Goal: Transaction & Acquisition: Obtain resource

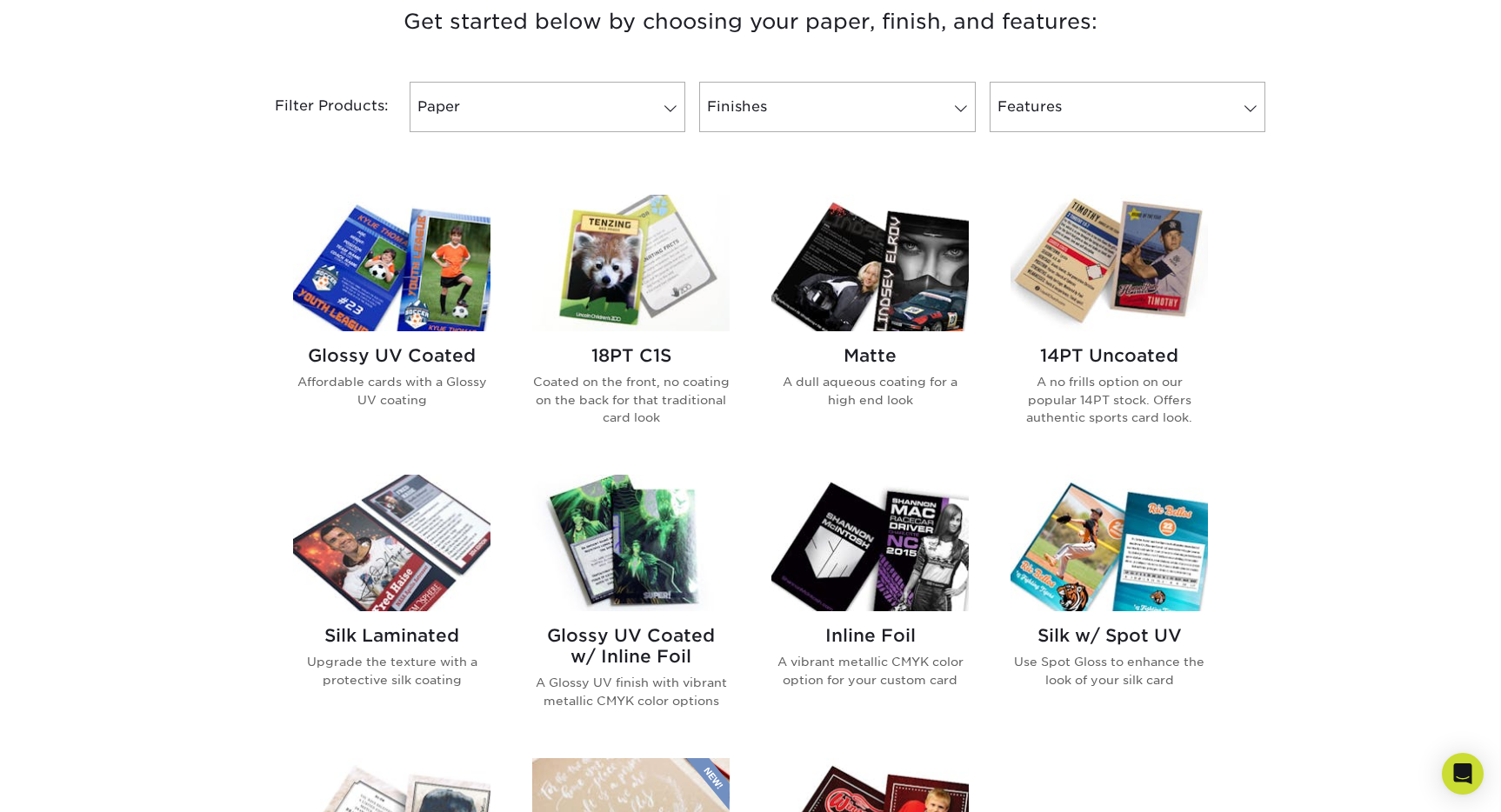
scroll to position [609, 0]
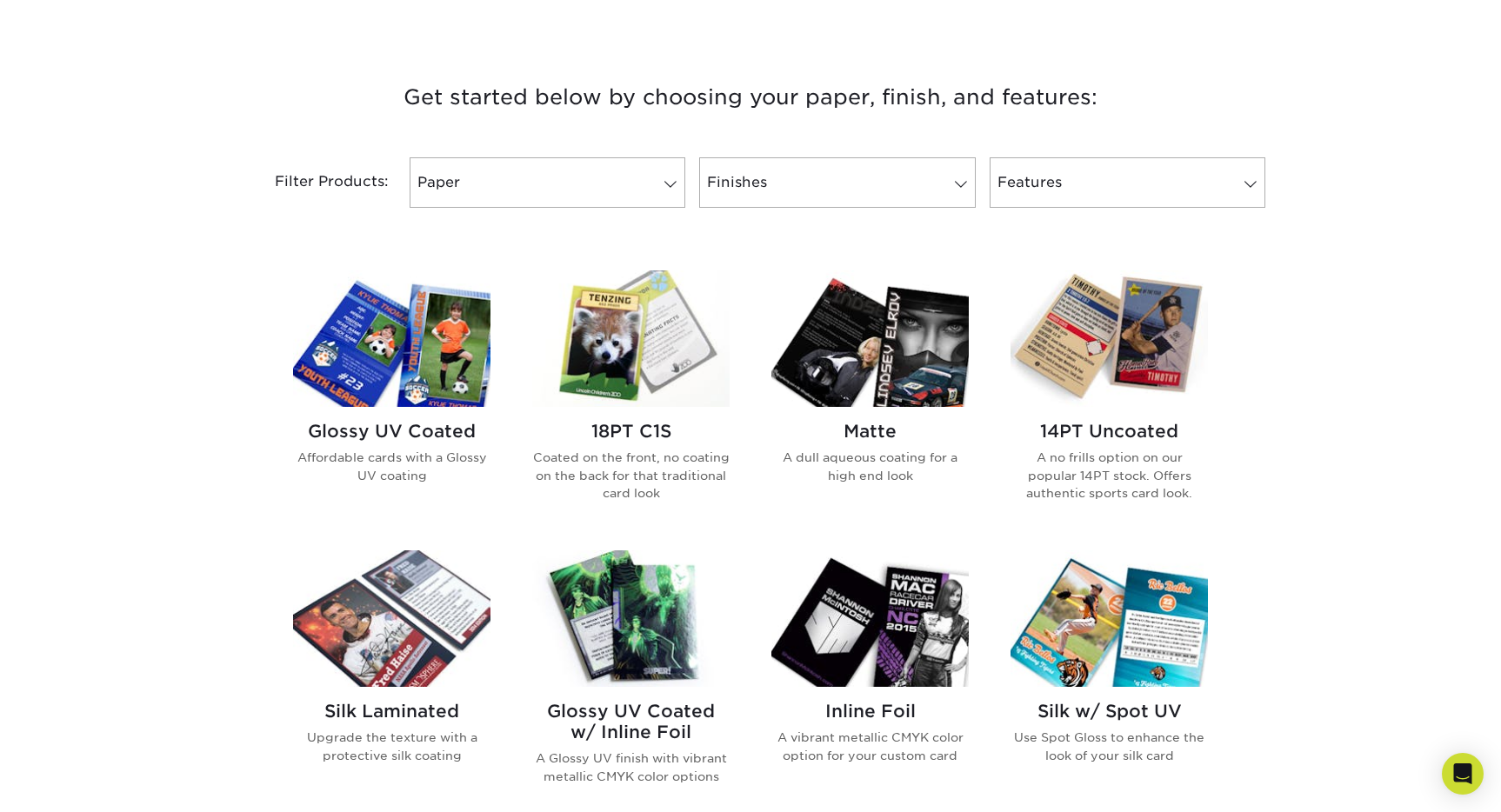
click at [907, 298] on img at bounding box center [870, 338] width 197 height 136
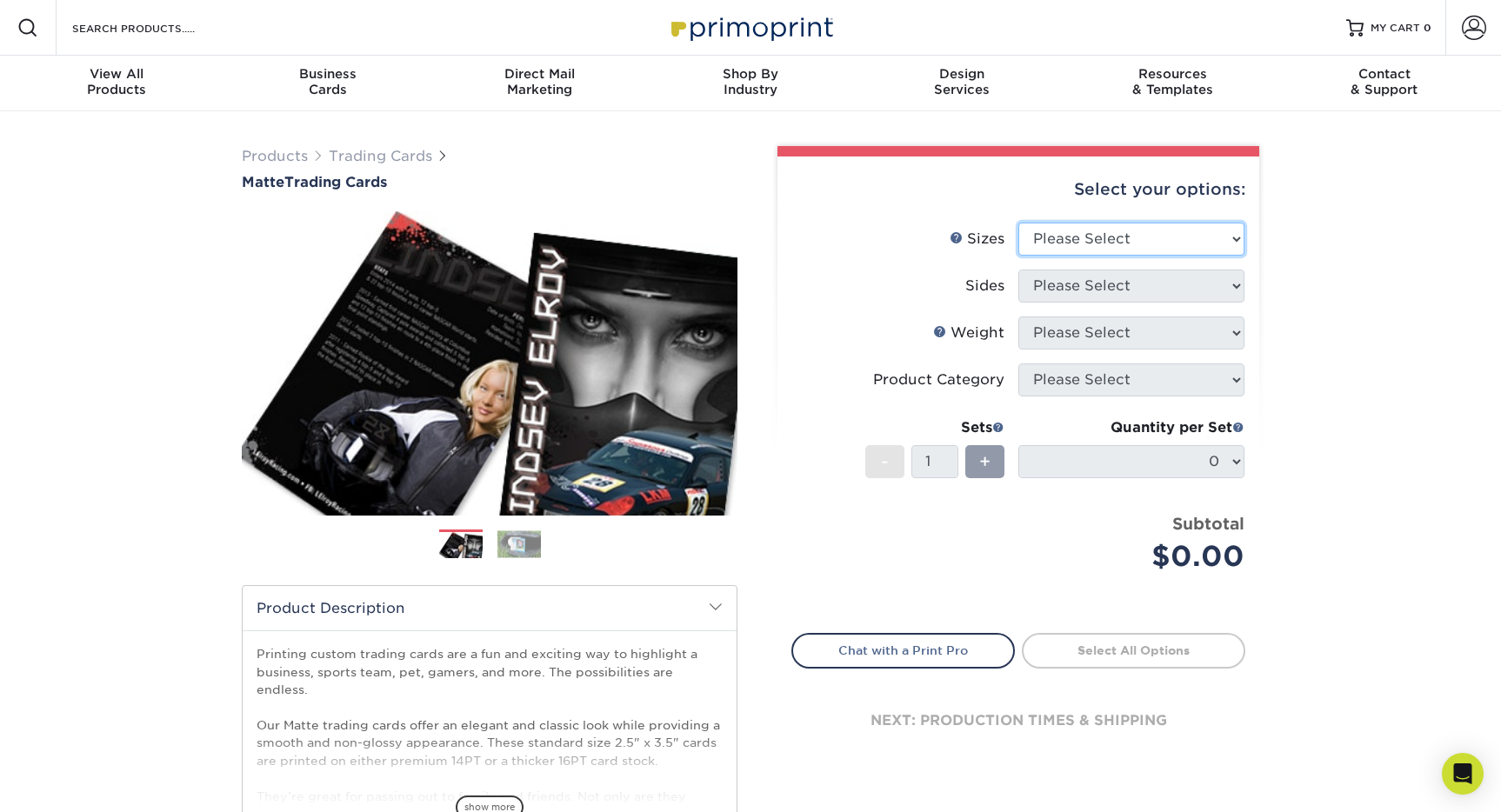
click at [1138, 224] on select "Please Select 2.5" x 3.5"" at bounding box center [1131, 239] width 227 height 33
select select "2.50x3.50"
click at [1018, 223] on select "Please Select 2.5" x 3.5"" at bounding box center [1131, 239] width 227 height 33
click at [1130, 290] on select "Please Select Print Both Sides Print Front Only" at bounding box center [1131, 286] width 227 height 33
select select "13abbda7-1d64-4f25-8bb2-c179b224825d"
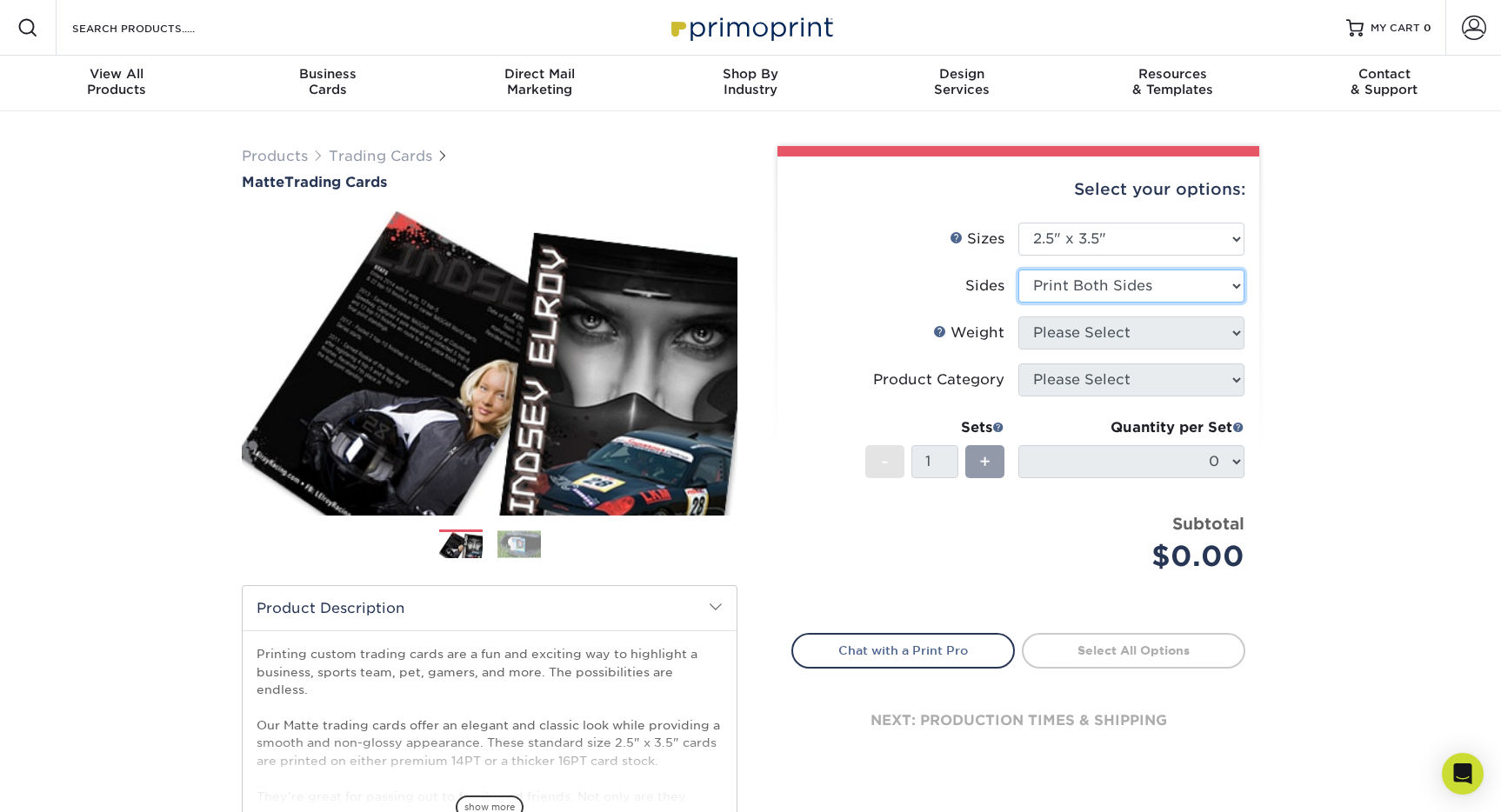
click at [1018, 270] on select "Please Select Print Both Sides Print Front Only" at bounding box center [1131, 286] width 227 height 33
click at [1129, 343] on select "Please Select 16PT 14PT" at bounding box center [1131, 333] width 227 height 33
select select "16PT"
click at [1018, 317] on select "Please Select 16PT 14PT" at bounding box center [1131, 333] width 227 height 33
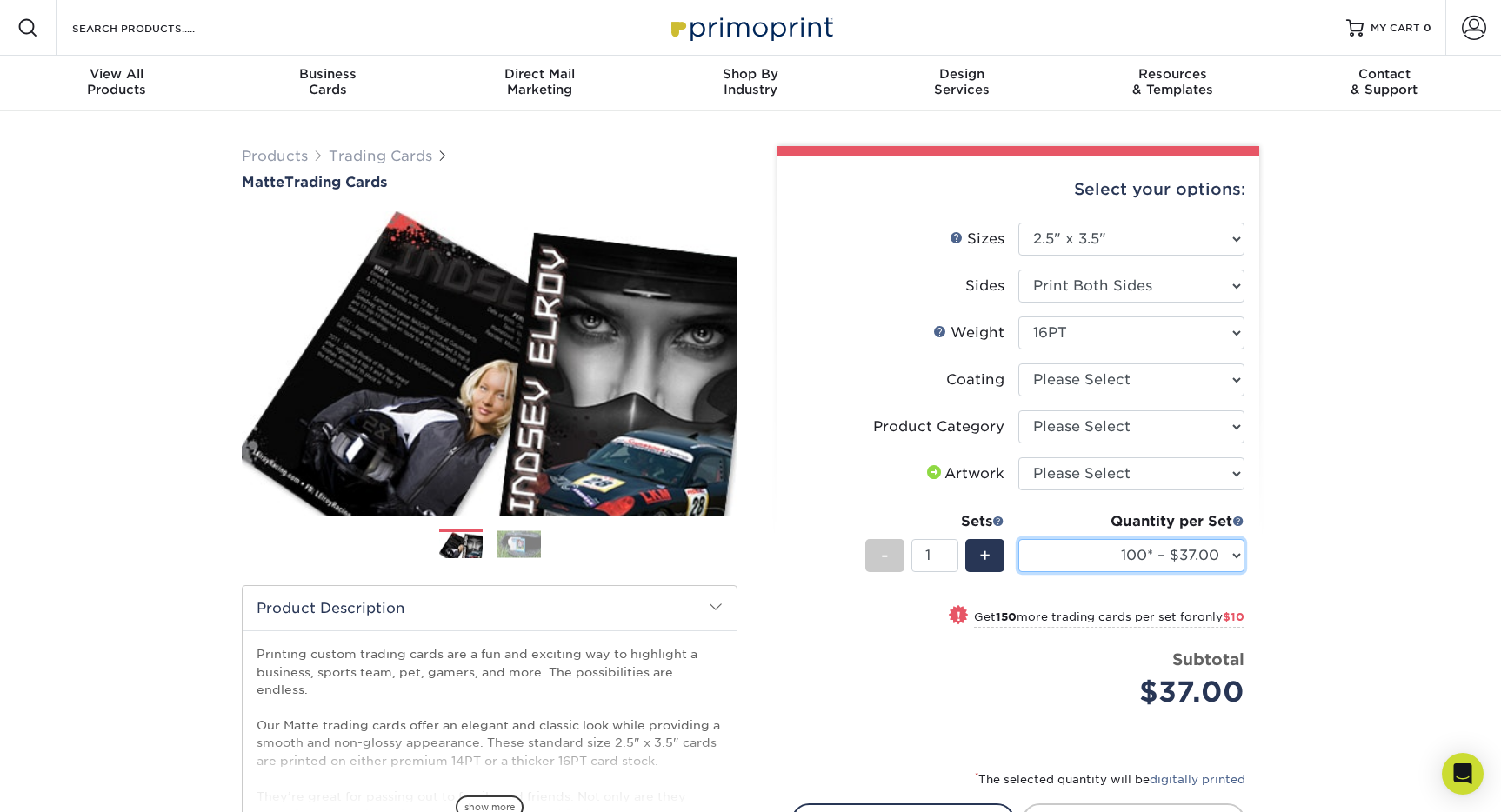
click at [1186, 561] on select "100* – $37.00 250* – $47.00 500* – $58.00 1000 – $71.00 2500 – $141.00 5000 – $…" at bounding box center [1131, 555] width 227 height 33
click at [1176, 368] on select at bounding box center [1131, 380] width 227 height 33
select select "121bb7b5-3b4d-429f-bd8d-bbf80e953313"
click at [1018, 364] on select at bounding box center [1131, 380] width 227 height 33
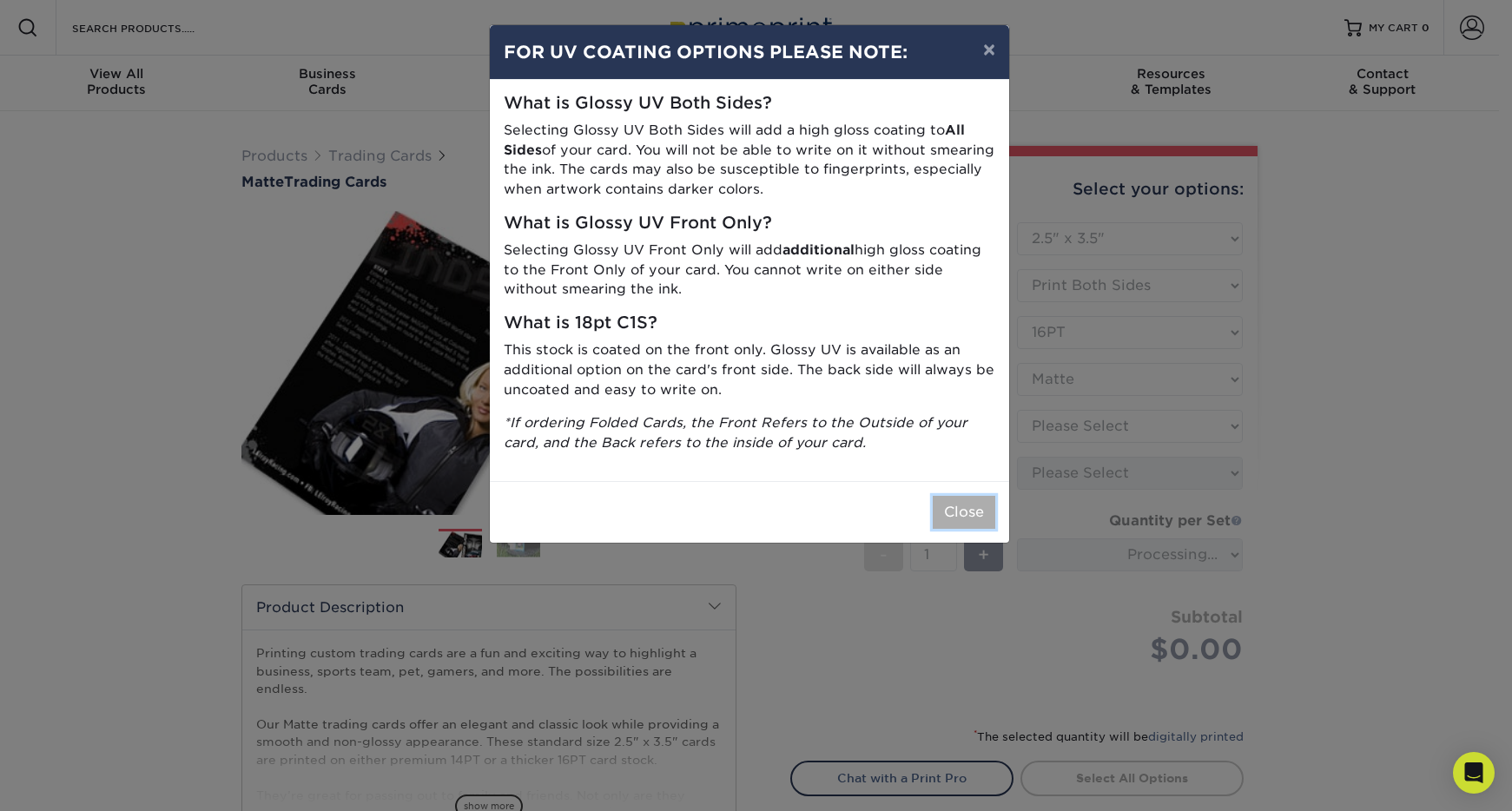
click at [973, 505] on button "Close" at bounding box center [964, 512] width 63 height 33
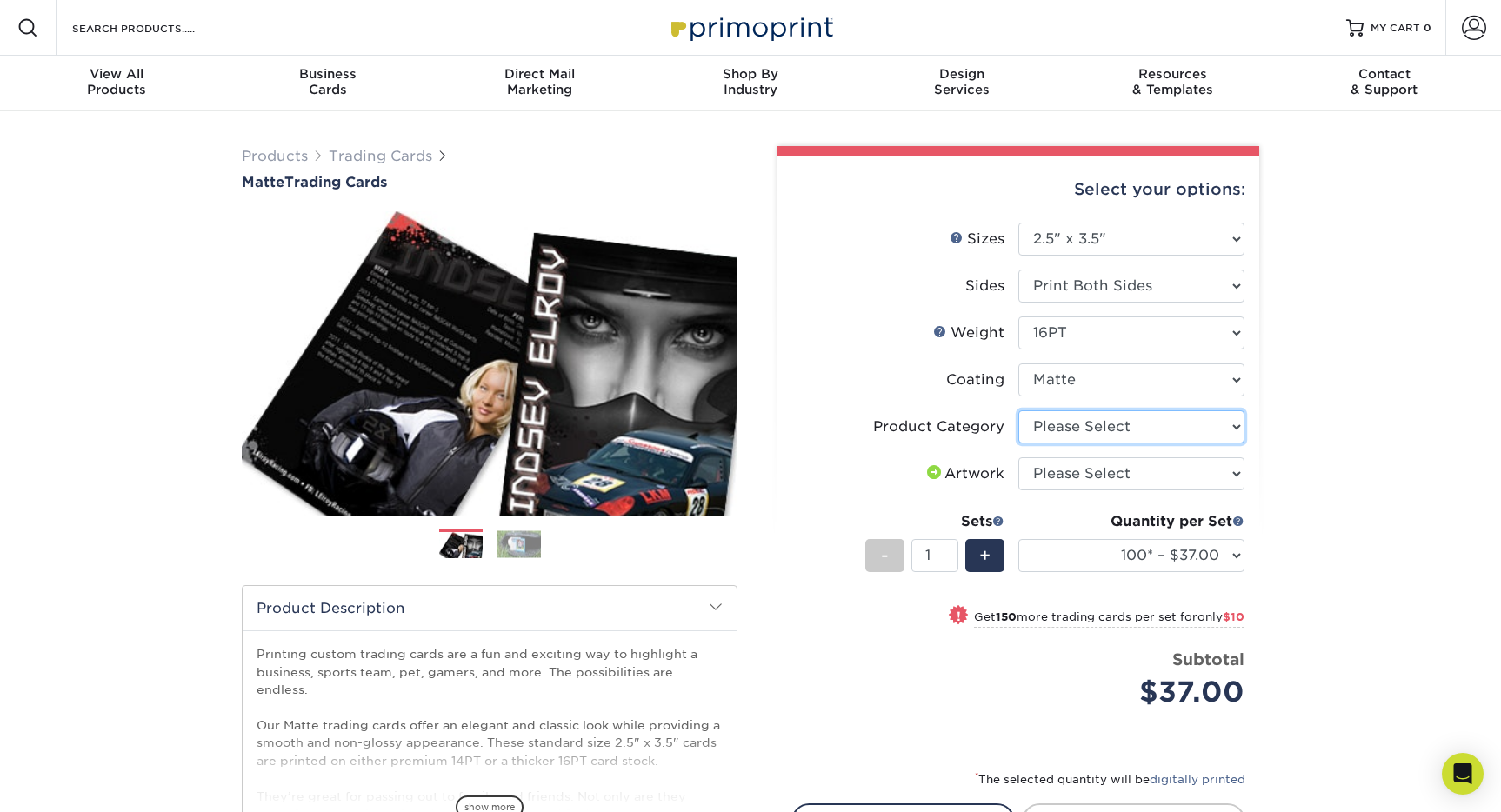
click at [1138, 437] on select "Please Select Trading Cards" at bounding box center [1131, 427] width 227 height 33
select select "c2f9bce9-36c2-409d-b101-c29d9d031e18"
click at [1018, 411] on select "Please Select Trading Cards" at bounding box center [1131, 427] width 227 height 33
click at [1134, 475] on select "Please Select I will upload files I need a design - $100" at bounding box center [1131, 474] width 227 height 33
select select "upload"
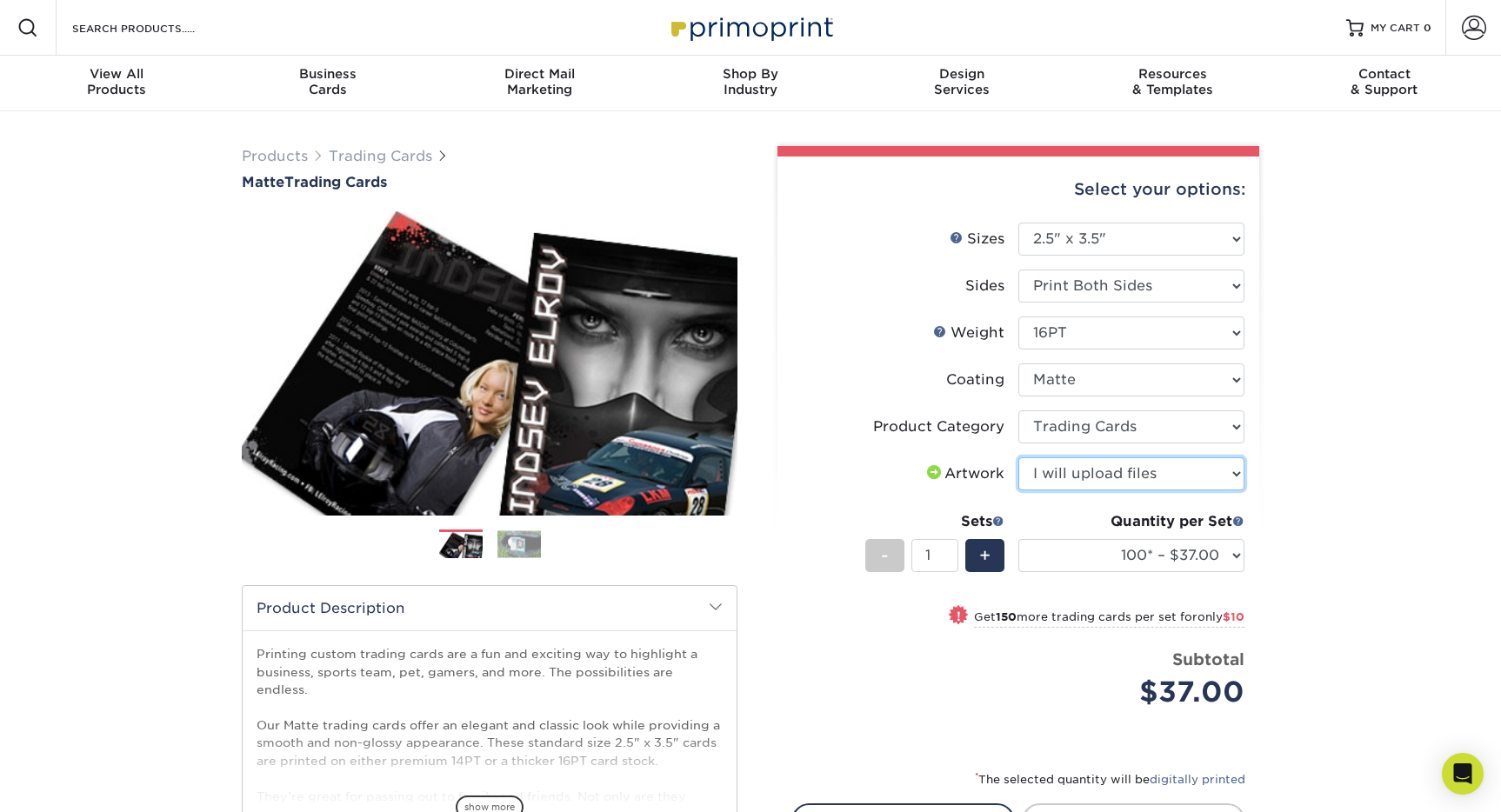
click at [1018, 458] on select "Please Select I will upload files I need a design - $100" at bounding box center [1131, 474] width 227 height 33
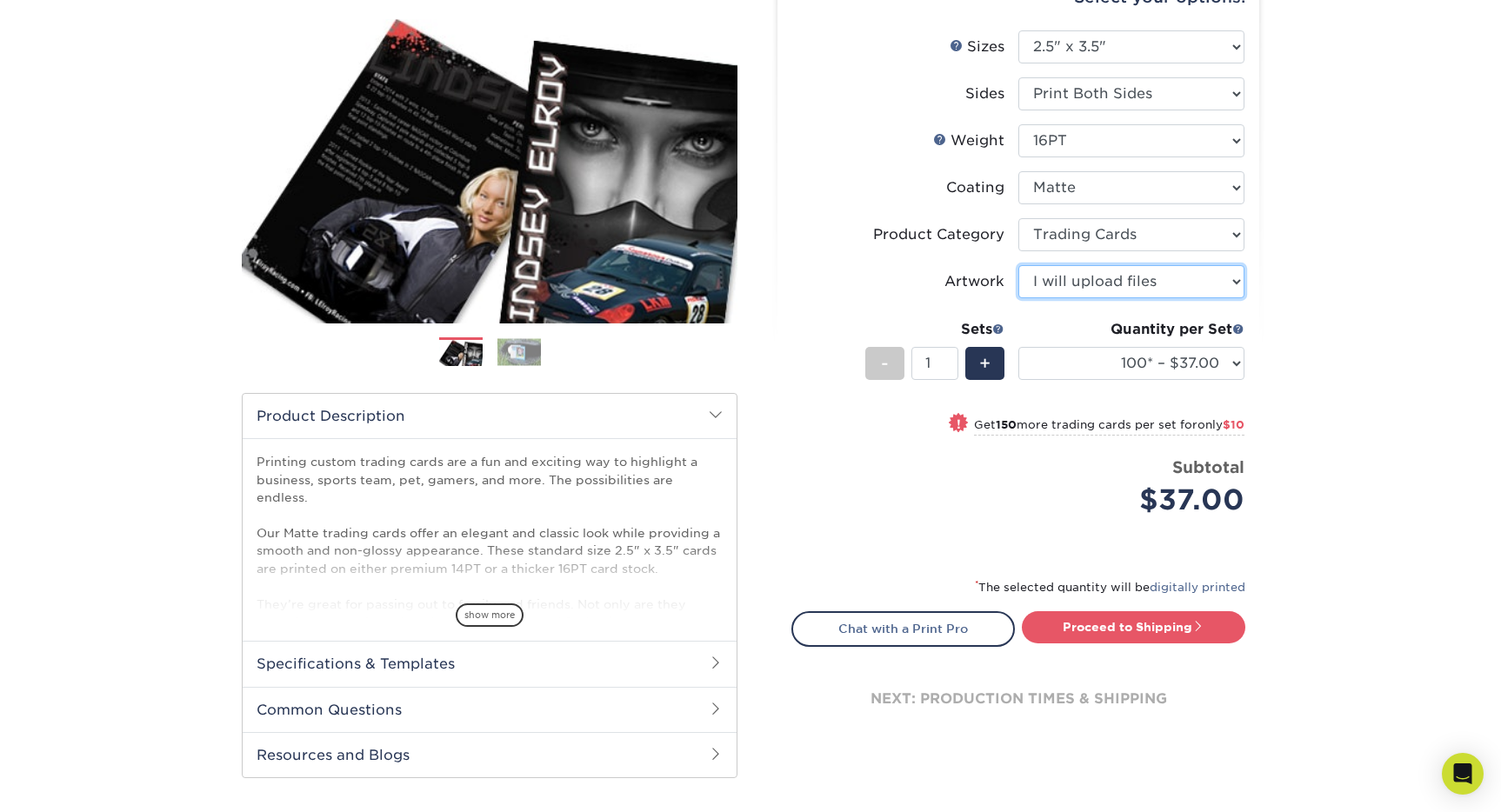
scroll to position [435, 0]
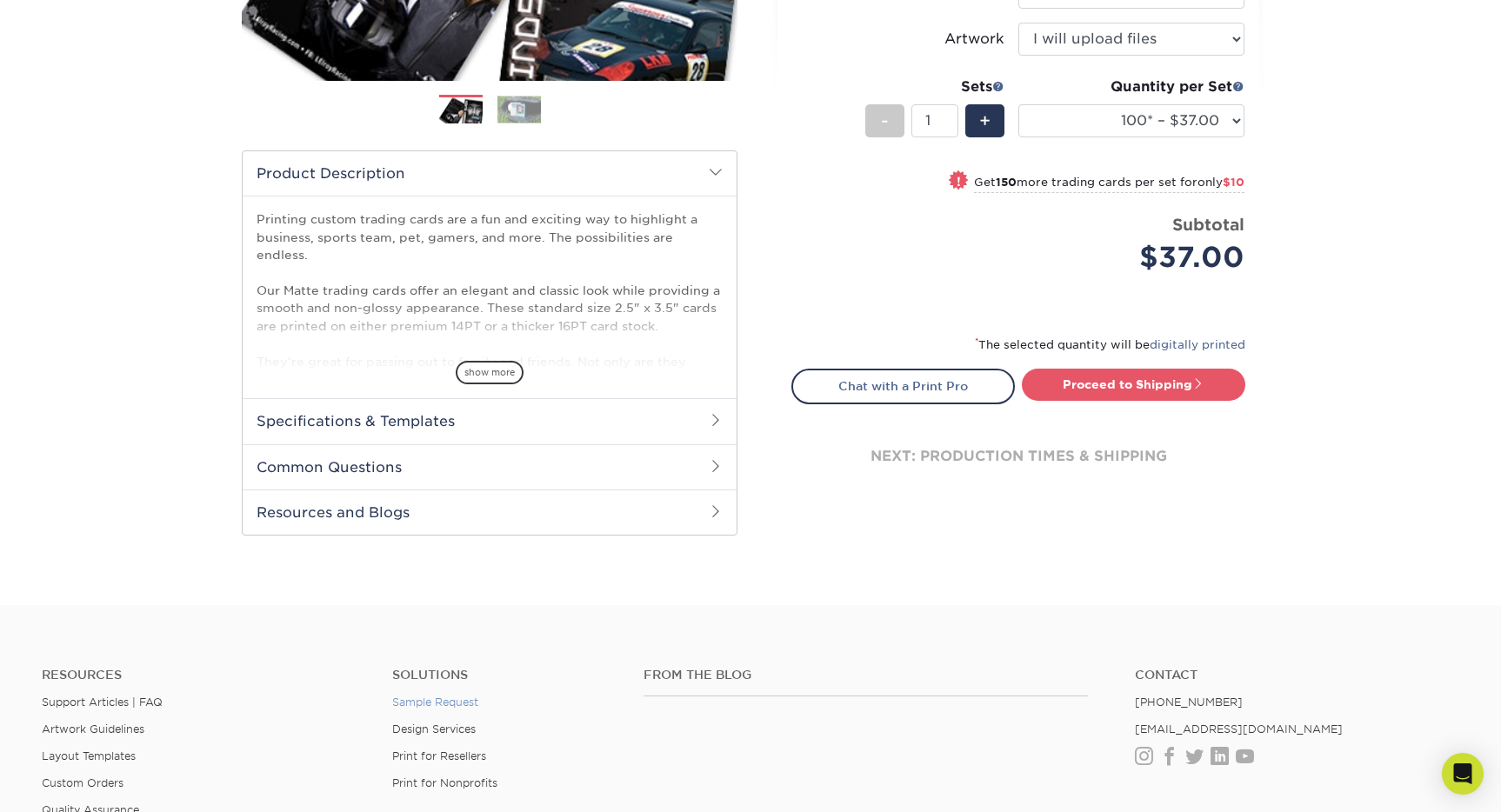
click at [471, 699] on link "Sample Request" at bounding box center [435, 702] width 86 height 13
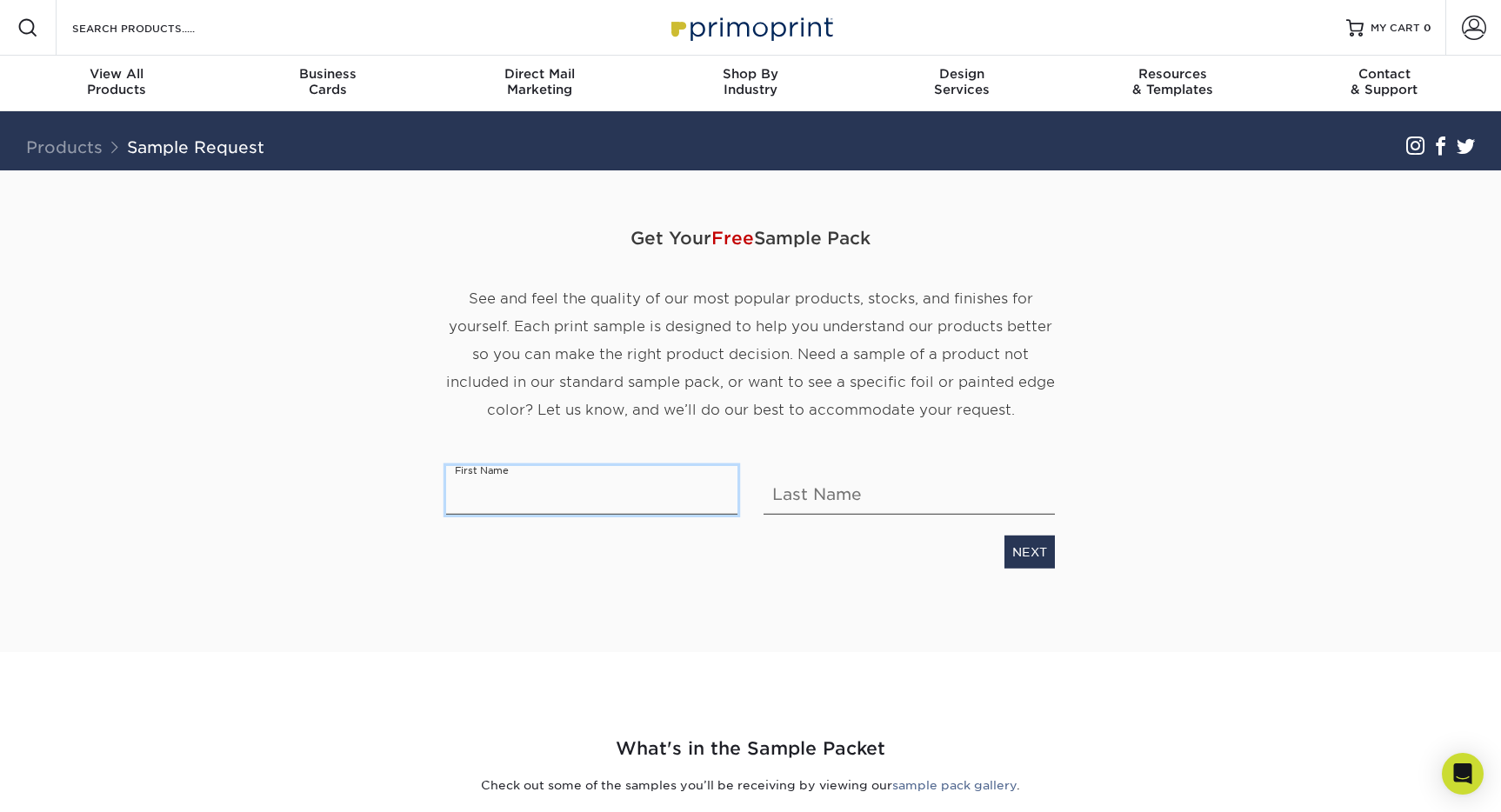
click at [552, 507] on input "text" at bounding box center [592, 491] width 291 height 49
type input "Ian"
type input "Taker Walsh"
click at [1045, 553] on link "NEXT" at bounding box center [1030, 552] width 51 height 33
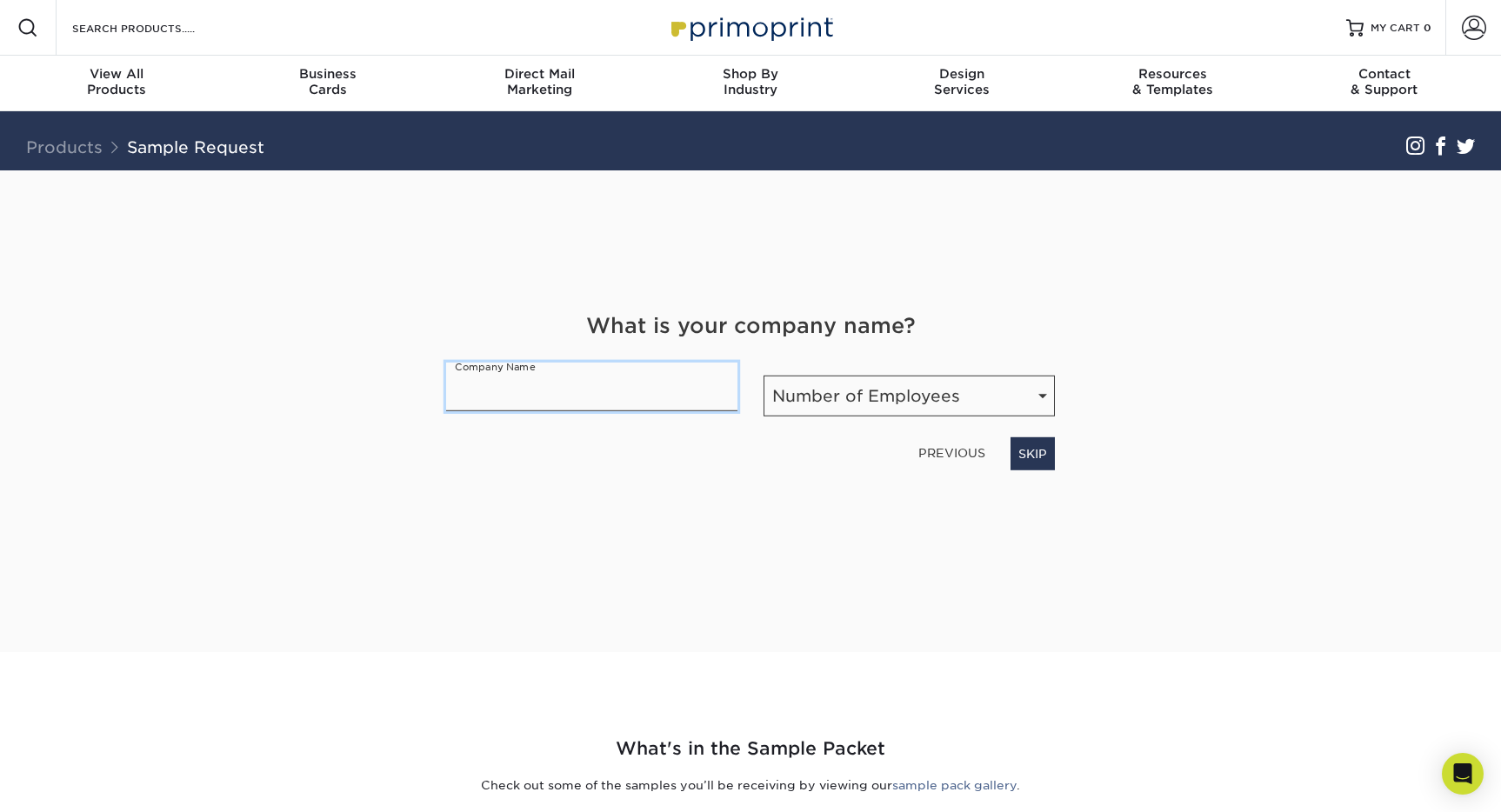
click at [664, 402] on input "text" at bounding box center [592, 387] width 291 height 49
type input "Little House Lessons"
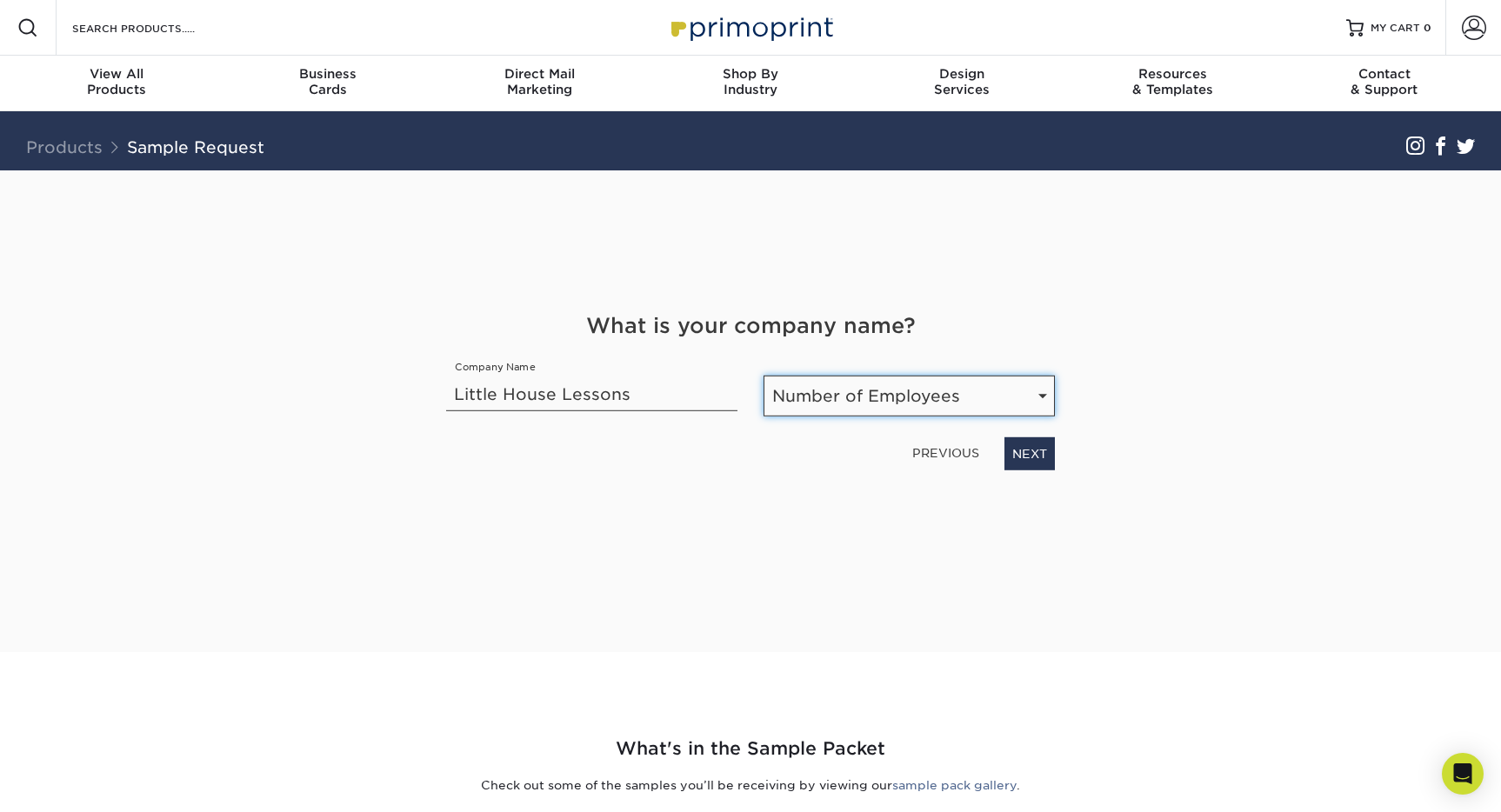
click at [838, 397] on select "Number of Employees Self-employed 1-10 employees 11-50 employees 51-200 employe…" at bounding box center [909, 396] width 291 height 40
select select "Self-employed"
click at [763, 376] on select "Number of Employees Self-employed 1-10 employees 11-50 employees 51-200 employe…" at bounding box center [909, 396] width 291 height 40
click at [1029, 455] on link "NEXT" at bounding box center [1030, 453] width 51 height 33
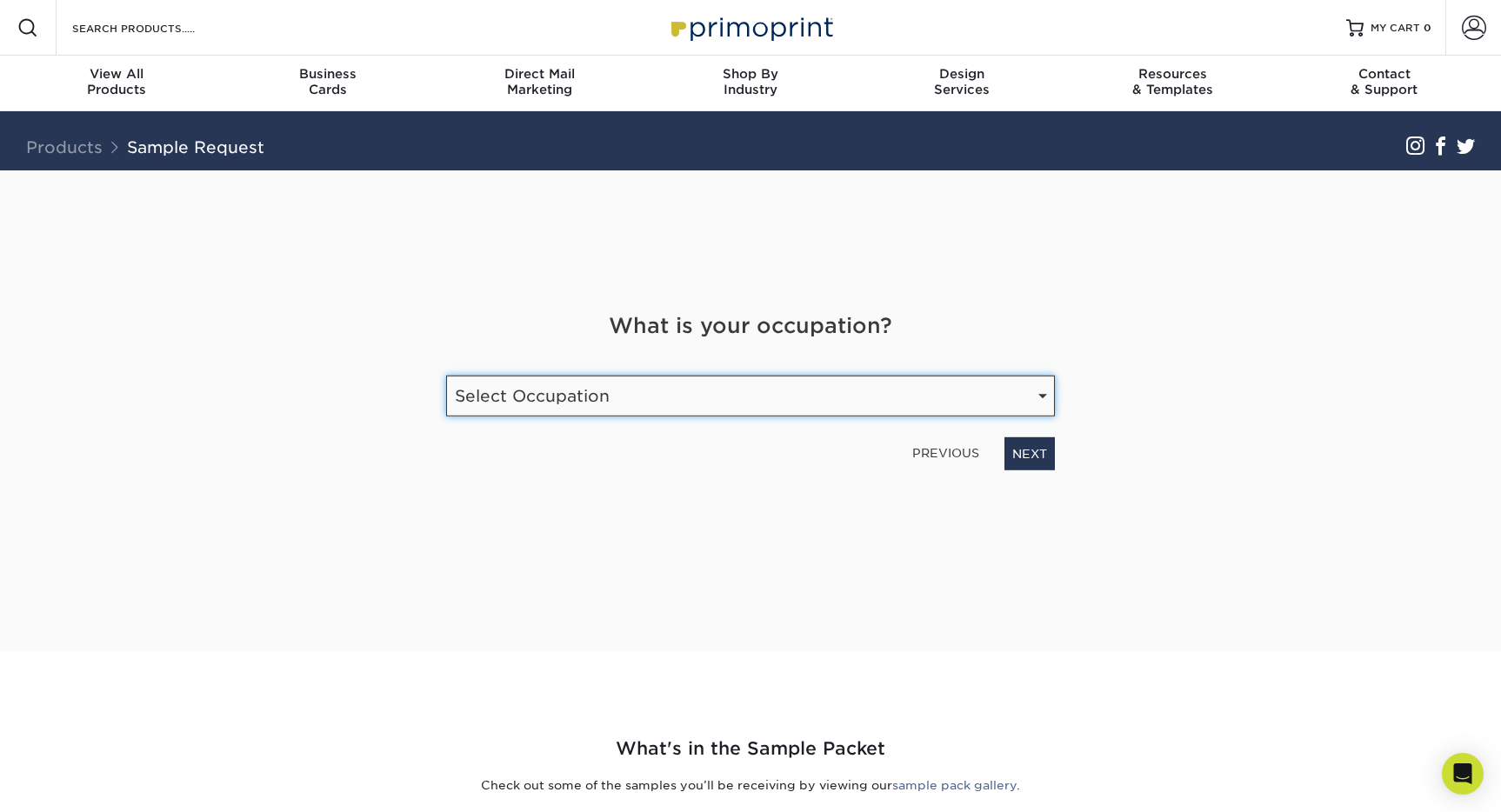
click at [976, 397] on select "Select Occupation Agency Automotive Blogger Cleaning Services Construction Educ…" at bounding box center [751, 396] width 609 height 40
click at [446, 376] on select "Select Occupation Agency Automotive Blogger Cleaning Services Construction Educ…" at bounding box center [751, 396] width 609 height 40
click at [852, 408] on select "Select Occupation Agency Automotive Blogger Cleaning Services Construction Educ…" at bounding box center [751, 396] width 609 height 40
click at [446, 376] on select "Select Occupation Agency Automotive Blogger Cleaning Services Construction Educ…" at bounding box center [751, 396] width 609 height 40
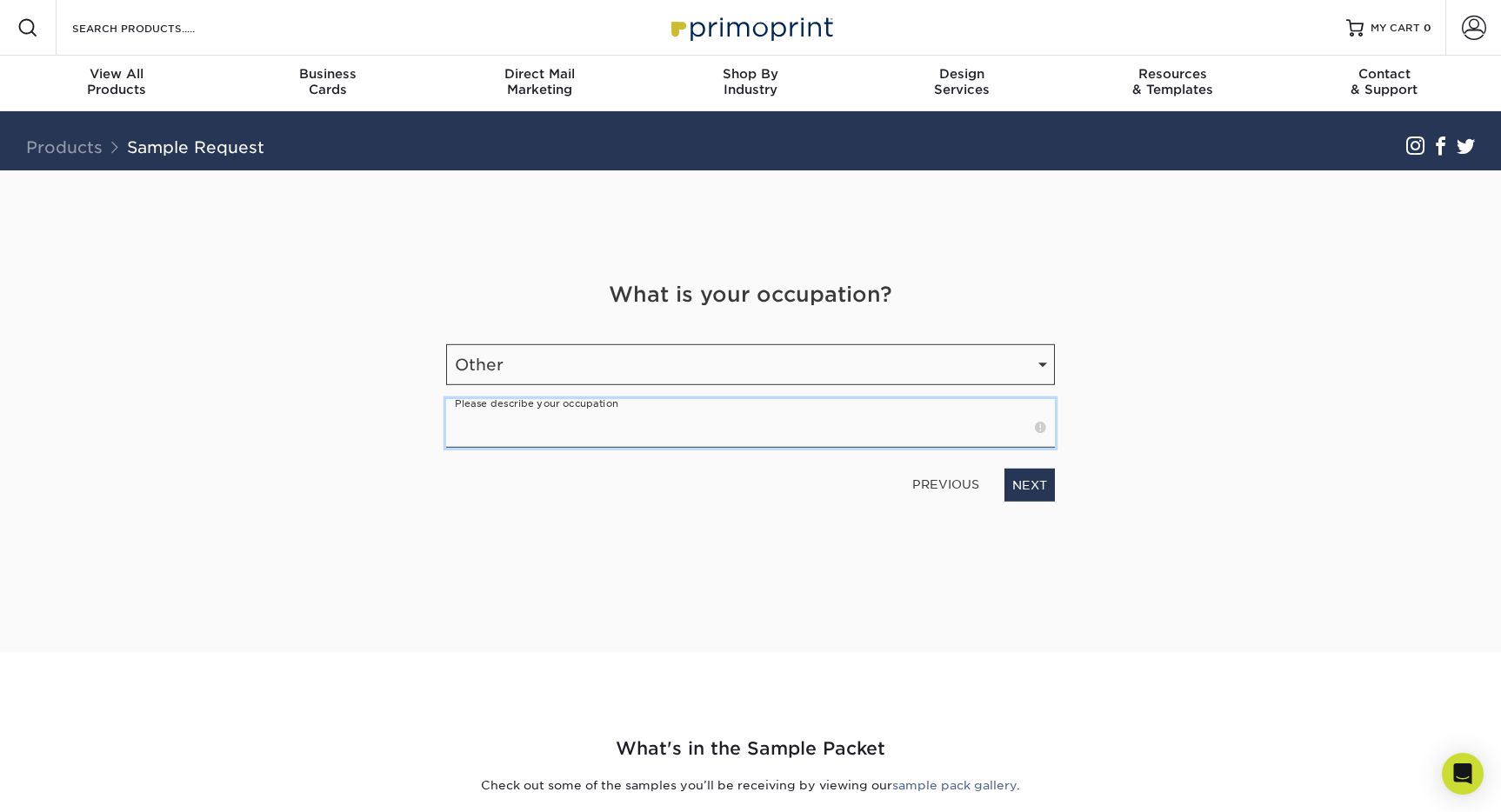
click at [943, 424] on input "text" at bounding box center [751, 424] width 609 height 49
click at [943, 425] on input "text" at bounding box center [751, 424] width 609 height 49
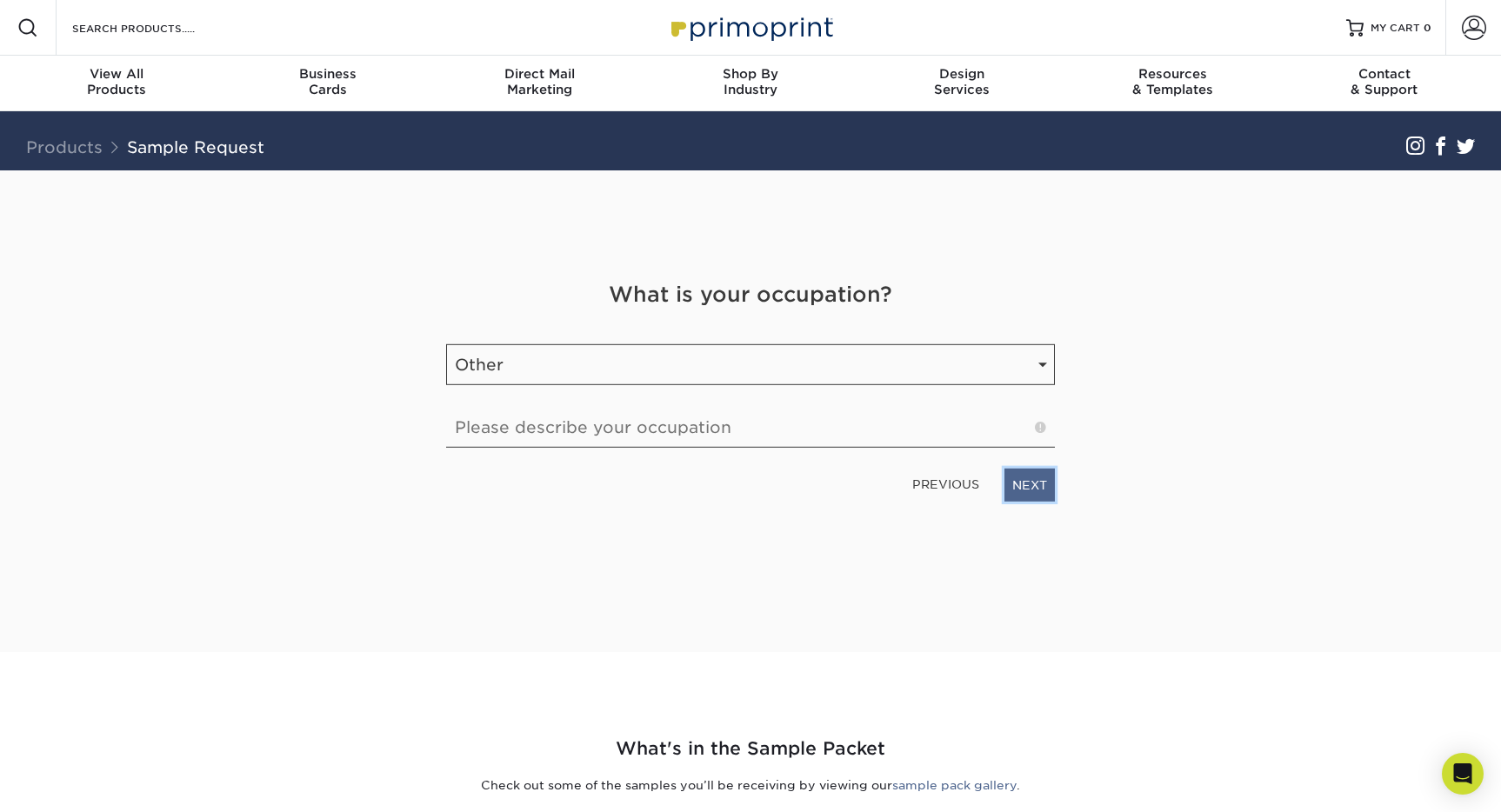
click at [1037, 474] on link "NEXT" at bounding box center [1030, 485] width 51 height 33
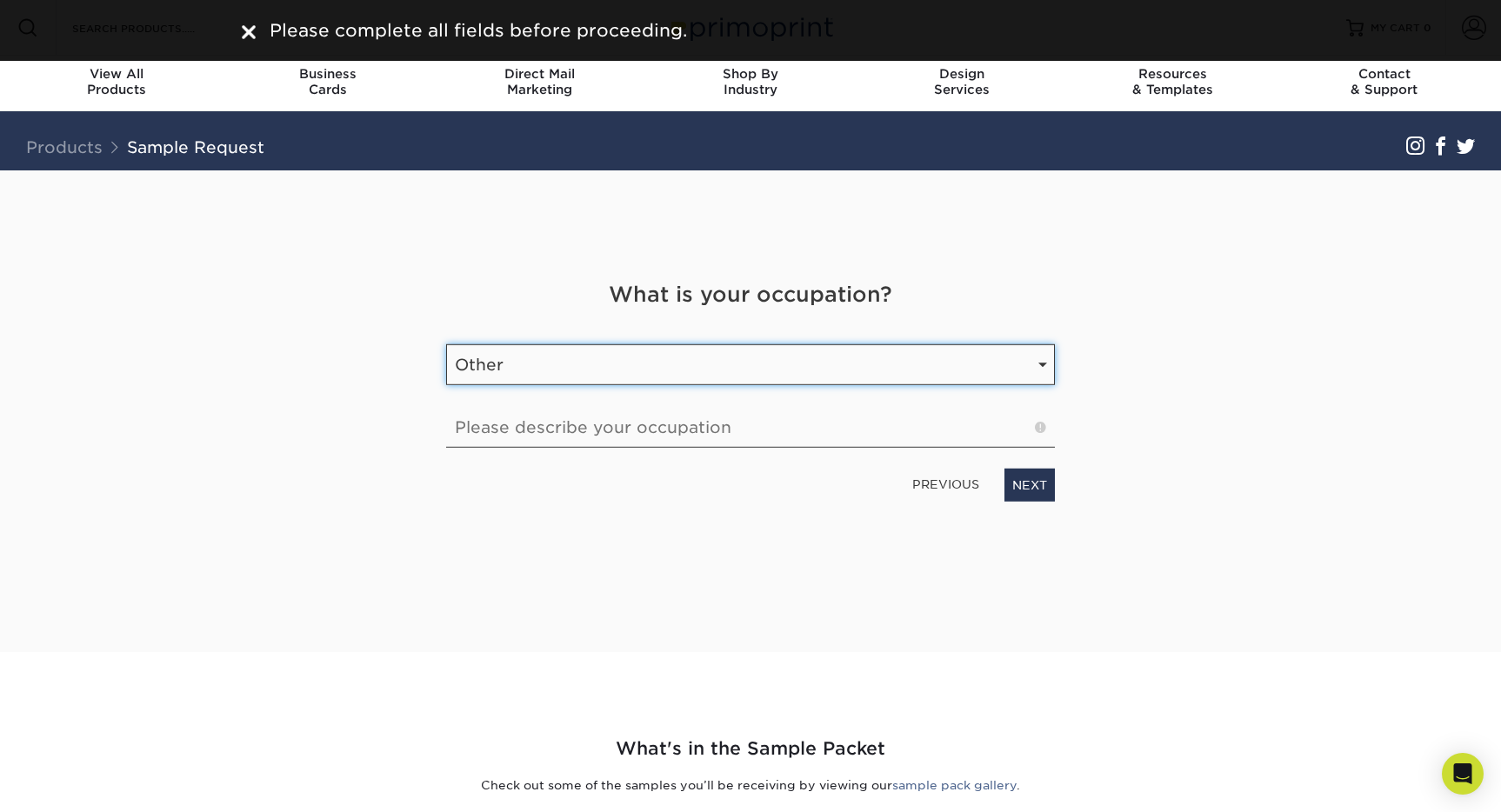
click at [914, 367] on select "Select Occupation Agency Automotive Blogger Cleaning Services Construction Educ…" at bounding box center [751, 364] width 609 height 40
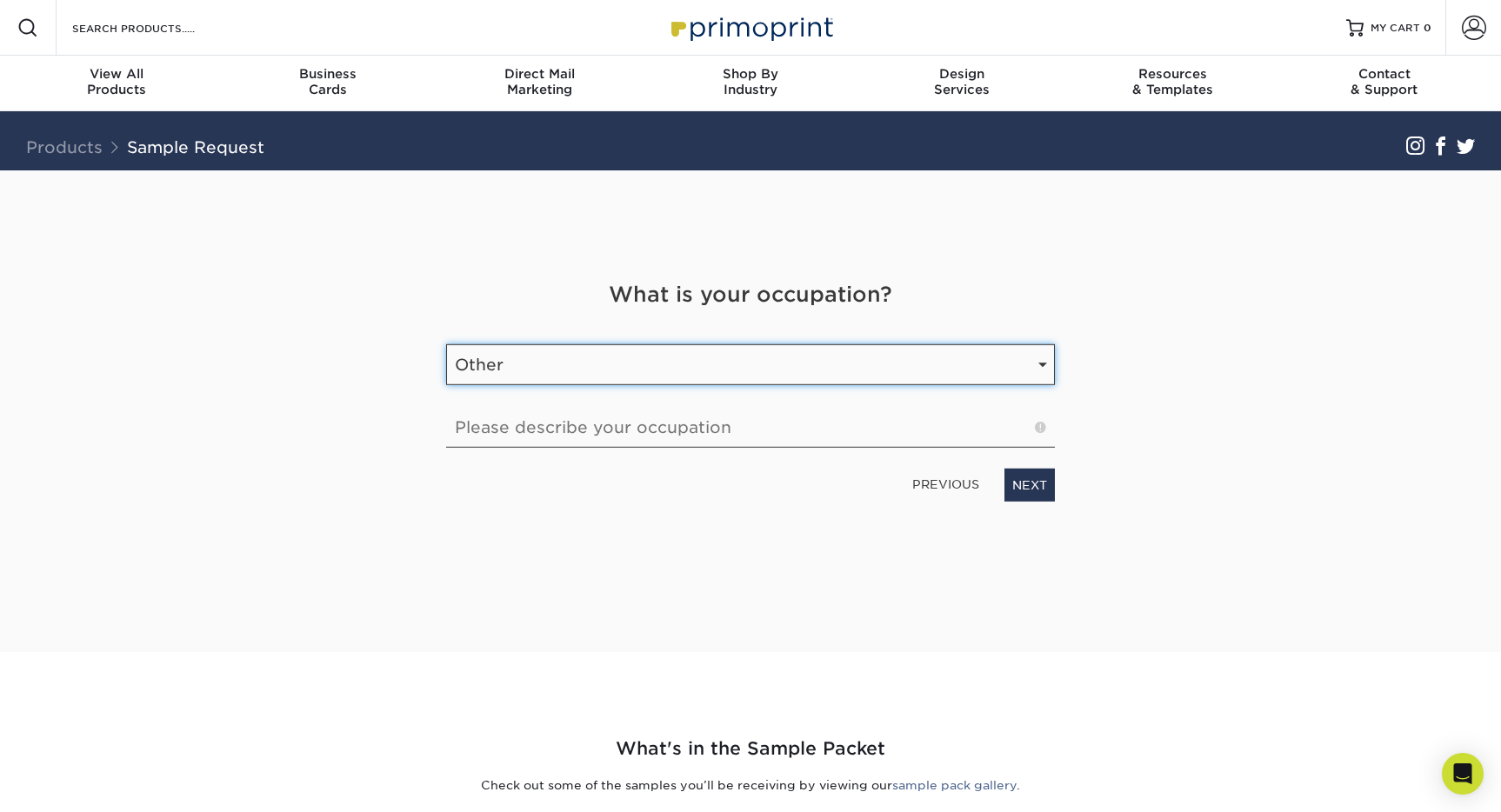
select select "Entrepreneur"
click at [446, 375] on select "Select Occupation Agency Automotive Blogger Cleaning Services Construction Educ…" at bounding box center [751, 364] width 609 height 40
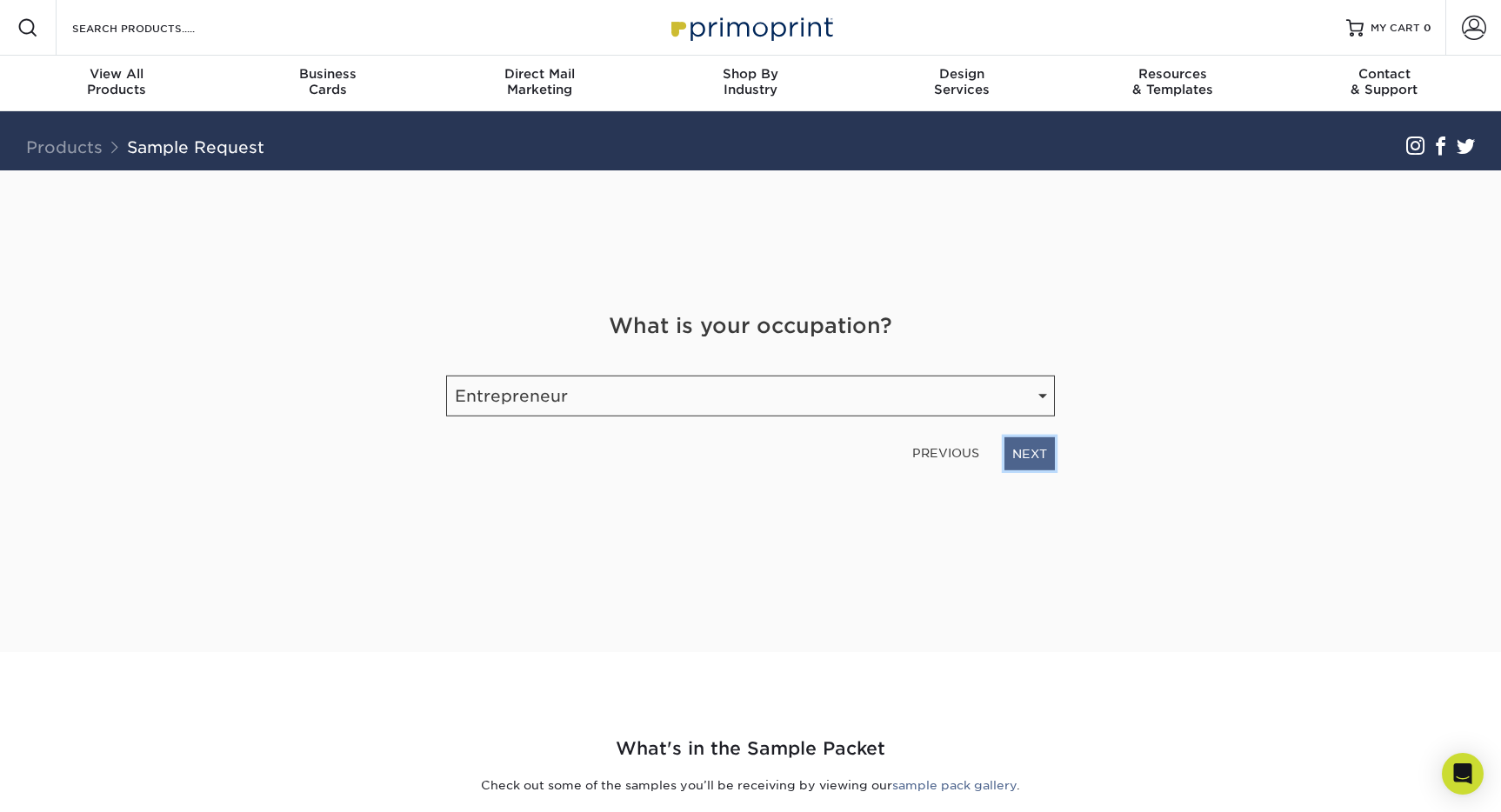
click at [1020, 449] on link "NEXT" at bounding box center [1030, 453] width 51 height 33
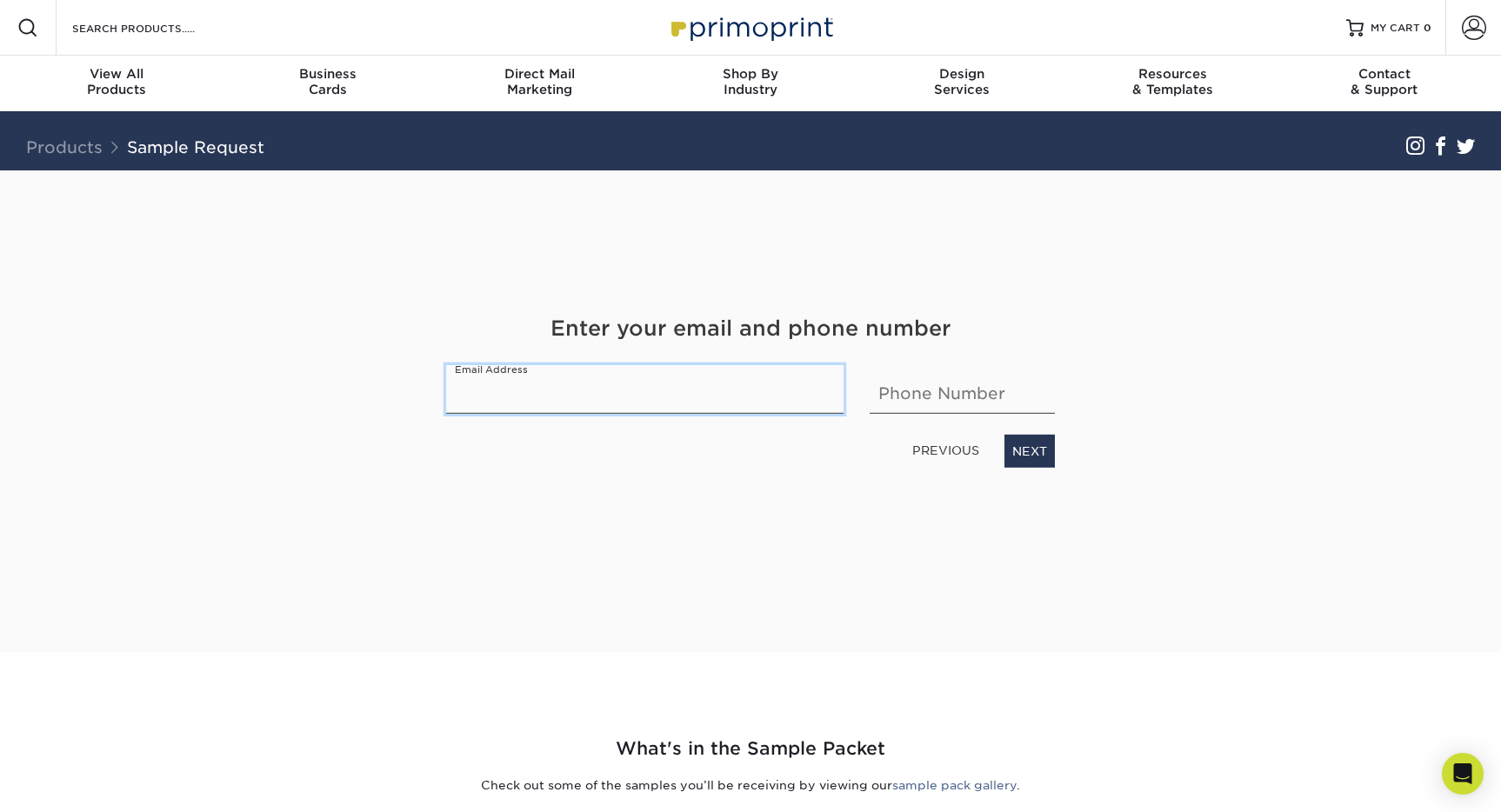
click at [742, 373] on input "email" at bounding box center [645, 390] width 398 height 49
type input "walshkeys@hotmail.com"
type input "9786977861"
click at [1016, 459] on link "NEXT" at bounding box center [1030, 451] width 51 height 33
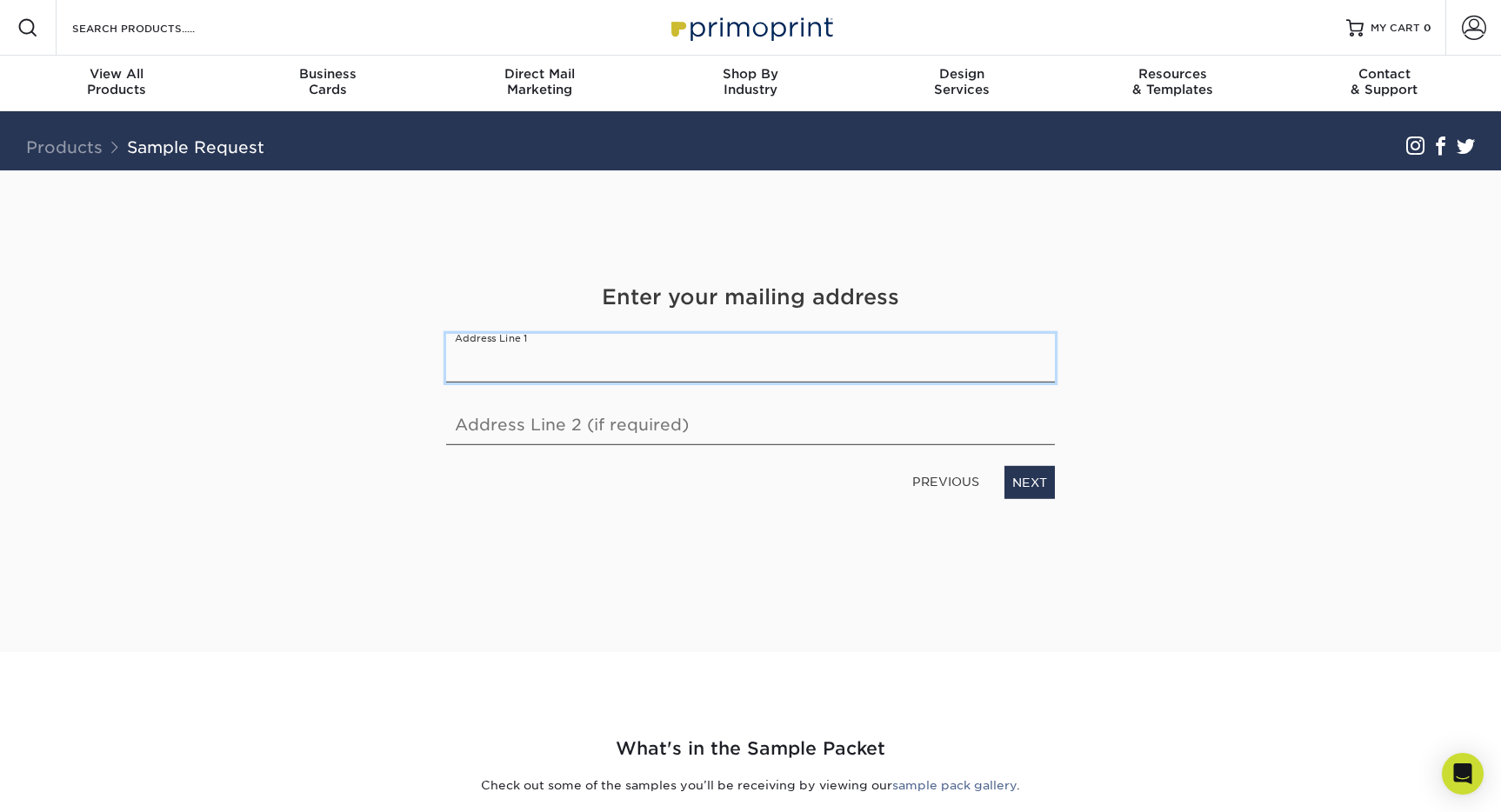
click at [865, 359] on input "text" at bounding box center [751, 358] width 609 height 49
drag, startPoint x: 855, startPoint y: 24, endPoint x: 700, endPoint y: 24, distance: 155.0
click at [700, 24] on div "Resources Menu Search Products Account SIGN IN CREATE AN ACCOUNT forgot passwor…" at bounding box center [750, 27] width 1501 height 55
drag, startPoint x: 1010, startPoint y: 16, endPoint x: 899, endPoint y: 21, distance: 111.1
click at [899, 21] on div "Resources Menu Search Products Account SIGN IN CREATE AN ACCOUNT forgot passwor…" at bounding box center [750, 27] width 1501 height 55
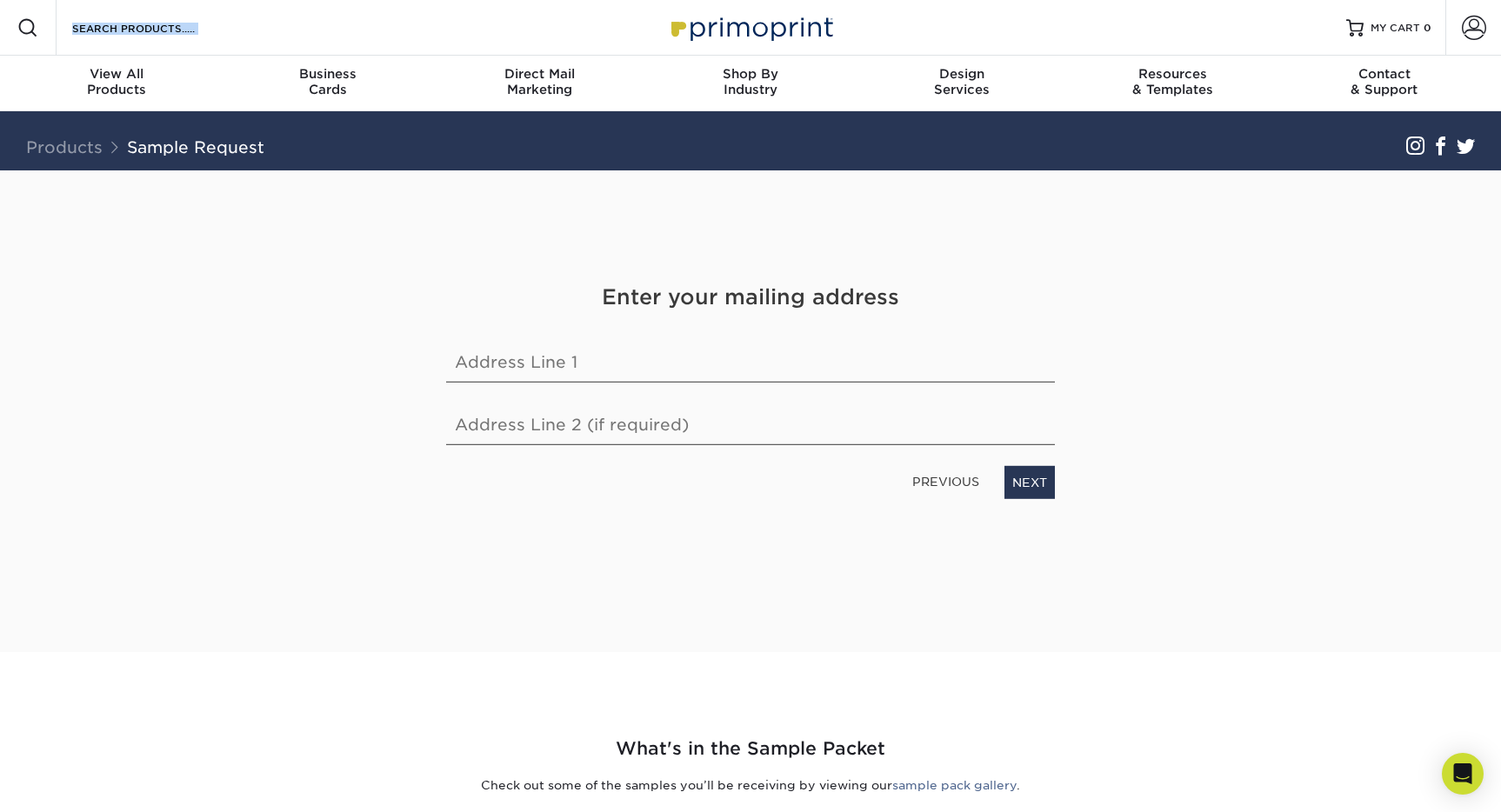
drag, startPoint x: 922, startPoint y: 2, endPoint x: 696, endPoint y: 27, distance: 227.4
click at [746, 38] on div "Resources Menu Search Products Account SIGN IN CREATE AN ACCOUNT forgot passwor…" at bounding box center [750, 27] width 1501 height 55
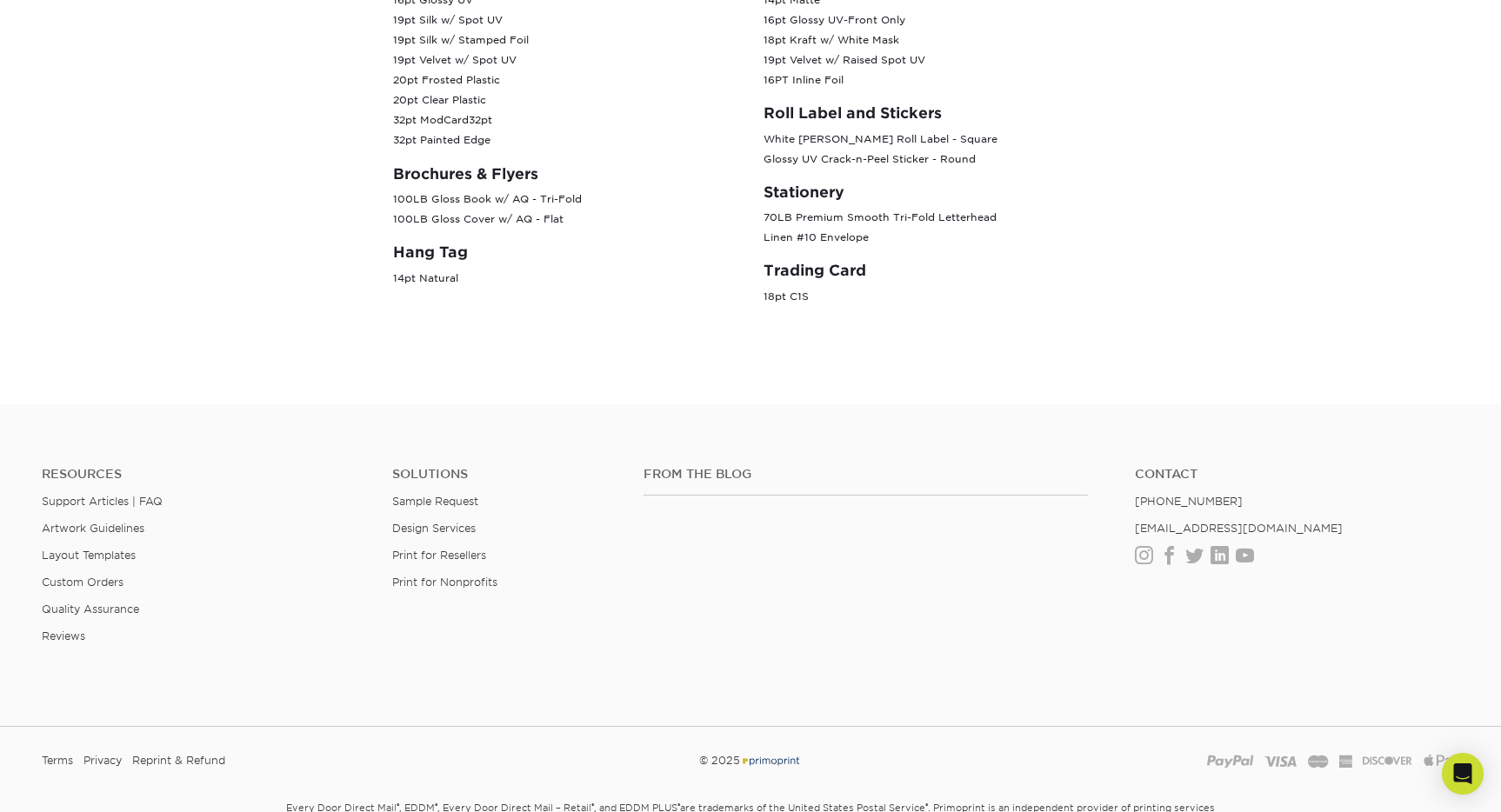
scroll to position [1006, 0]
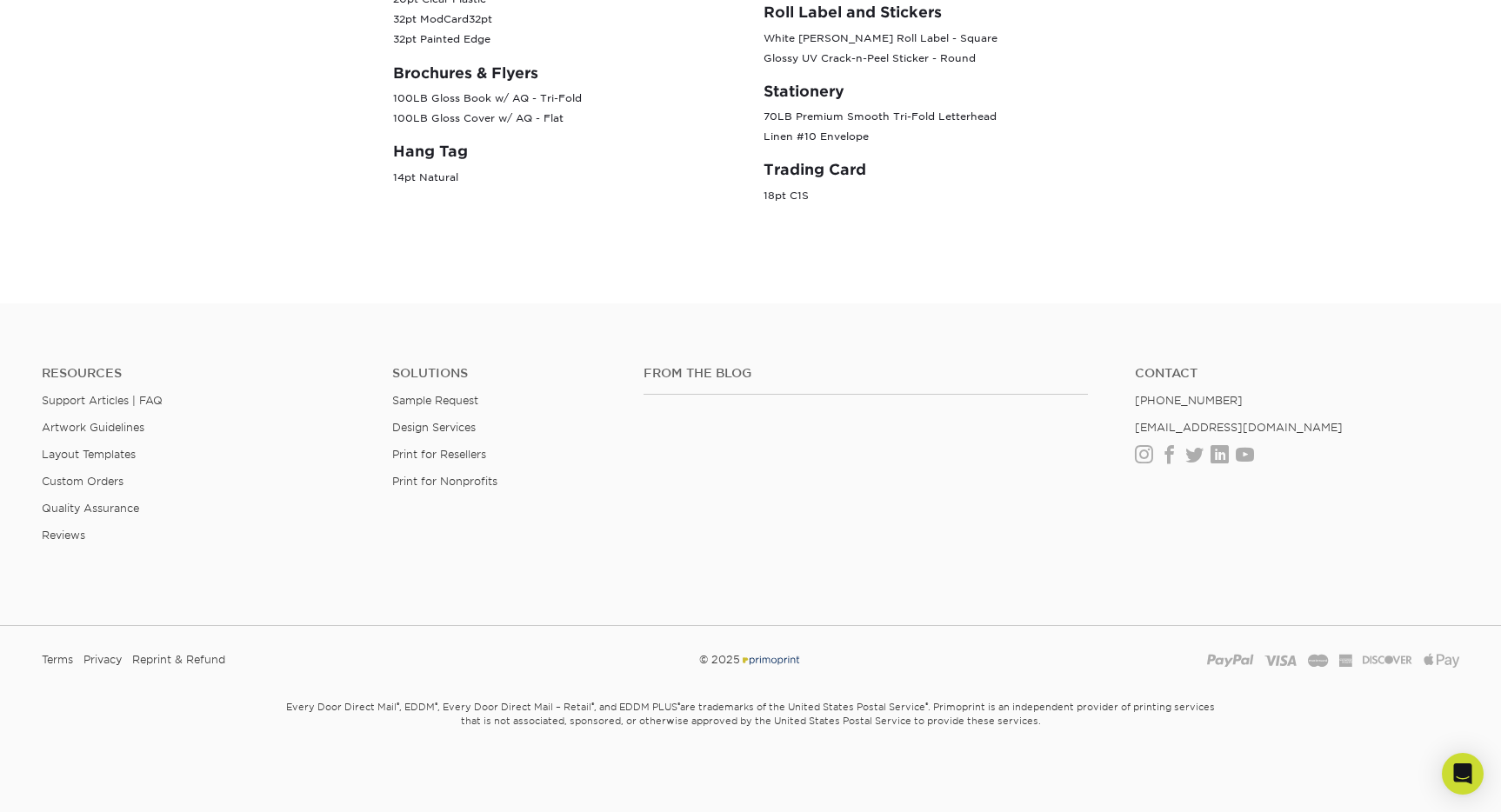
drag, startPoint x: 829, startPoint y: 661, endPoint x: 754, endPoint y: 661, distance: 75.0
click at [754, 661] on div "© 2025" at bounding box center [750, 660] width 481 height 26
click at [964, 704] on small "Every Door Direct Mail ® , EDDM ® , Every Door Direct Mail – Retail ® , and EDD…" at bounding box center [750, 731] width 1018 height 76
copy small "Primoprint"
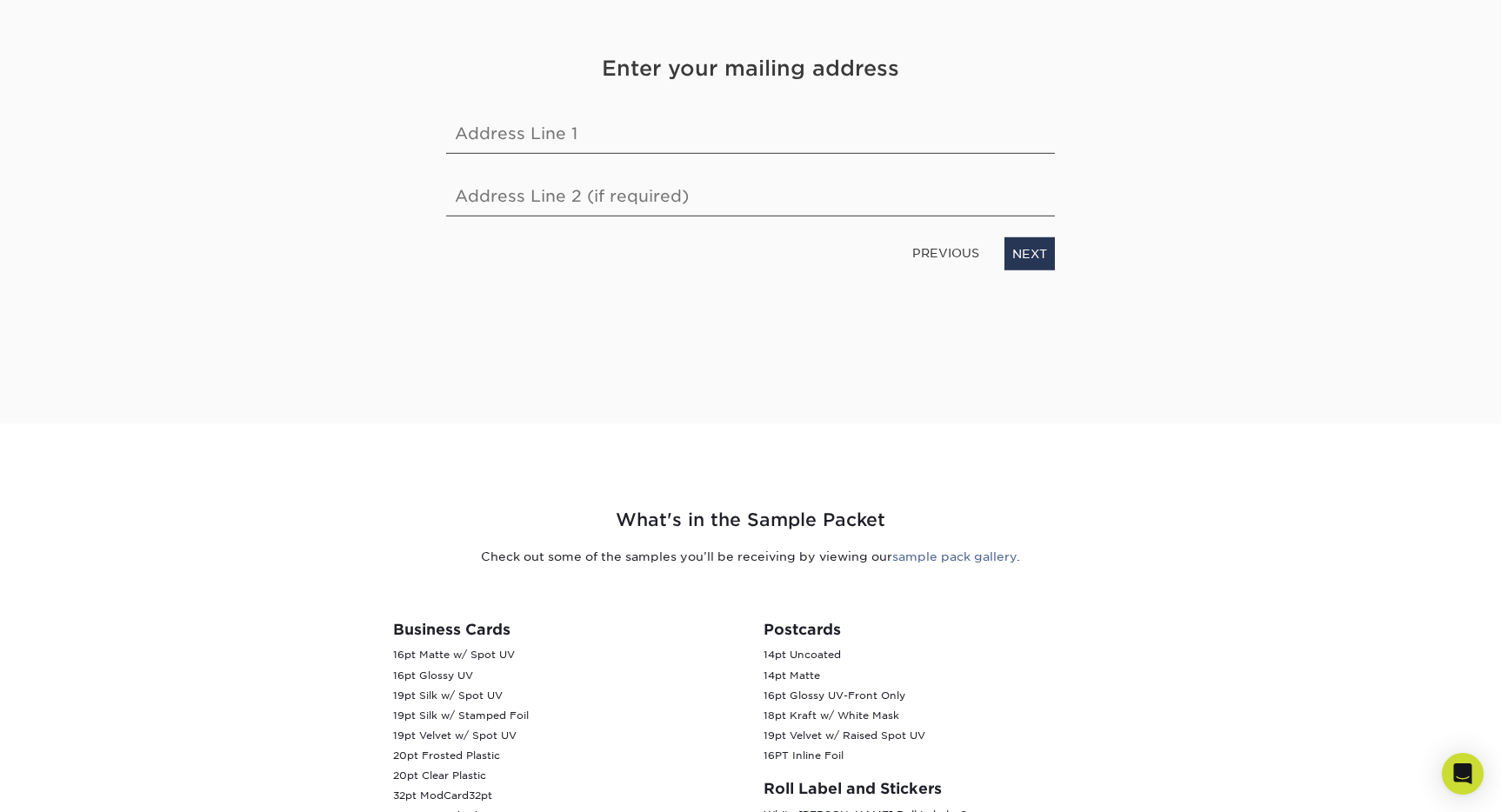
scroll to position [0, 0]
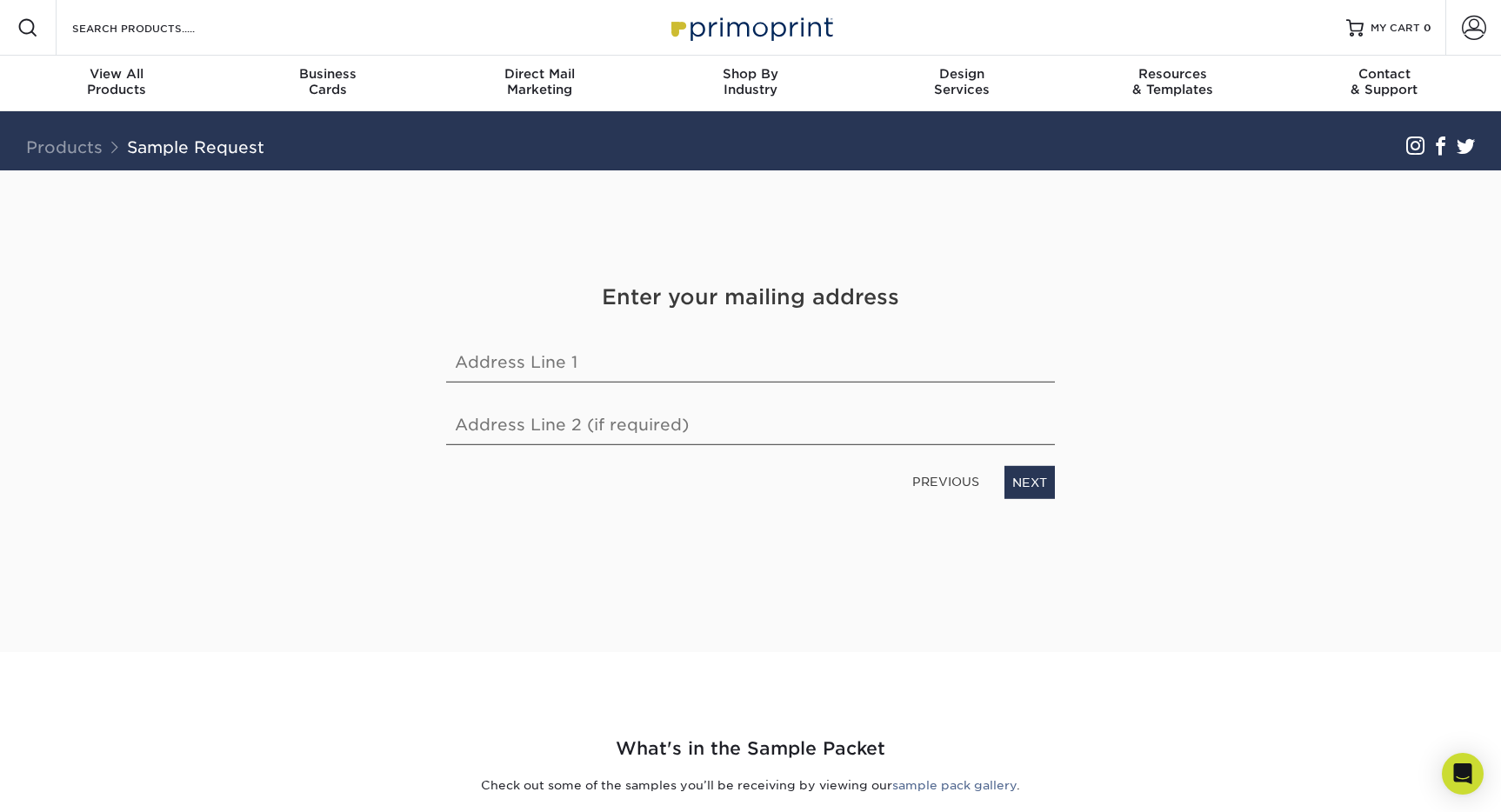
drag, startPoint x: 734, startPoint y: 383, endPoint x: 736, endPoint y: 371, distance: 12.2
click at [734, 378] on div "Enter your mailing address Address Line 1 Address Line 2 (if required) PREVIOUS…" at bounding box center [750, 390] width 634 height 217
click at [736, 371] on input "text" at bounding box center [751, 358] width 609 height 49
type input "14 Johnson Street"
click at [1018, 489] on link "NEXT" at bounding box center [1030, 482] width 51 height 33
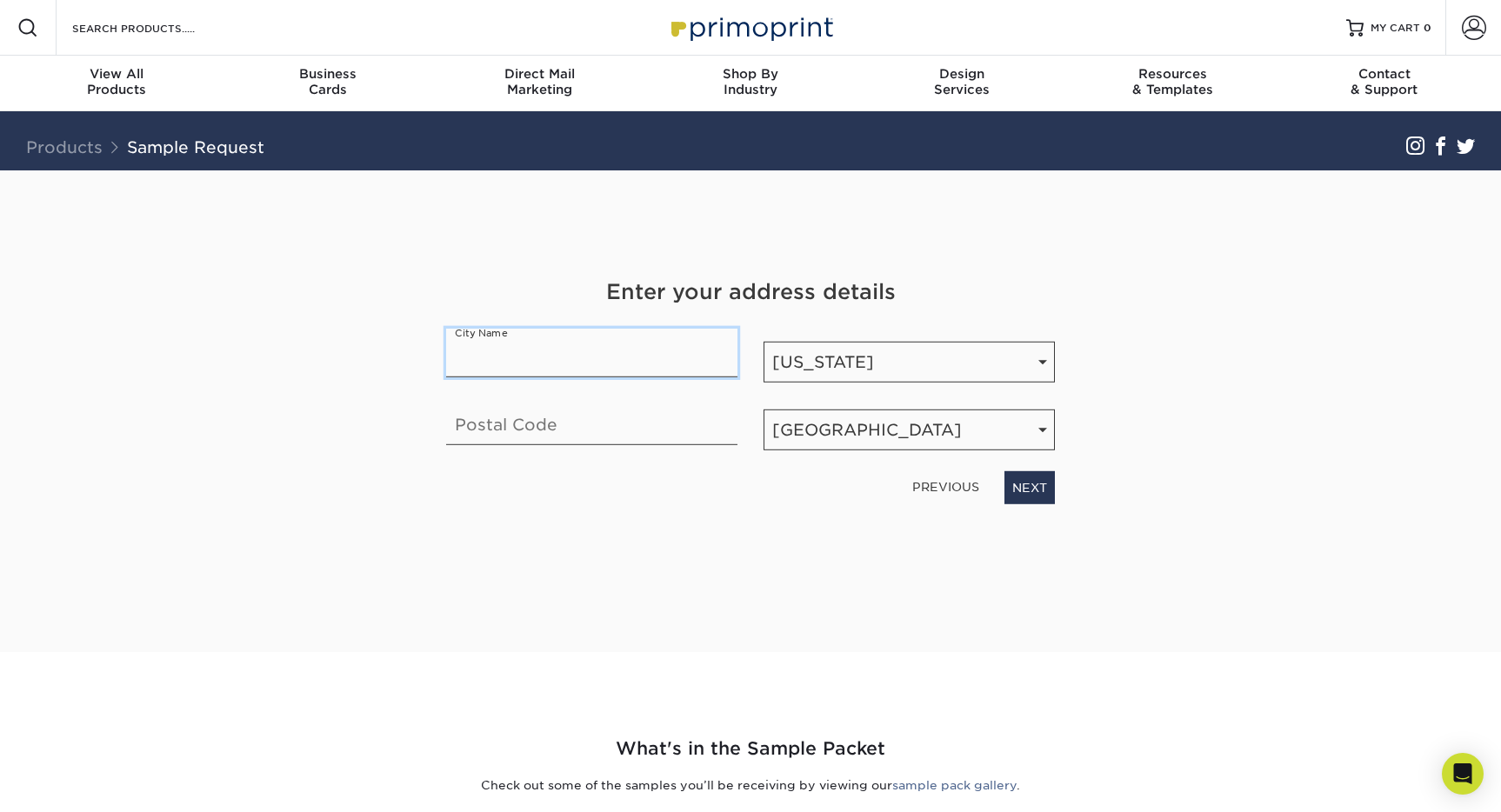
click at [576, 355] on input "text" at bounding box center [592, 353] width 291 height 49
type input "Haverhill"
type input "01830"
click at [1049, 490] on link "NEXT" at bounding box center [1030, 487] width 51 height 33
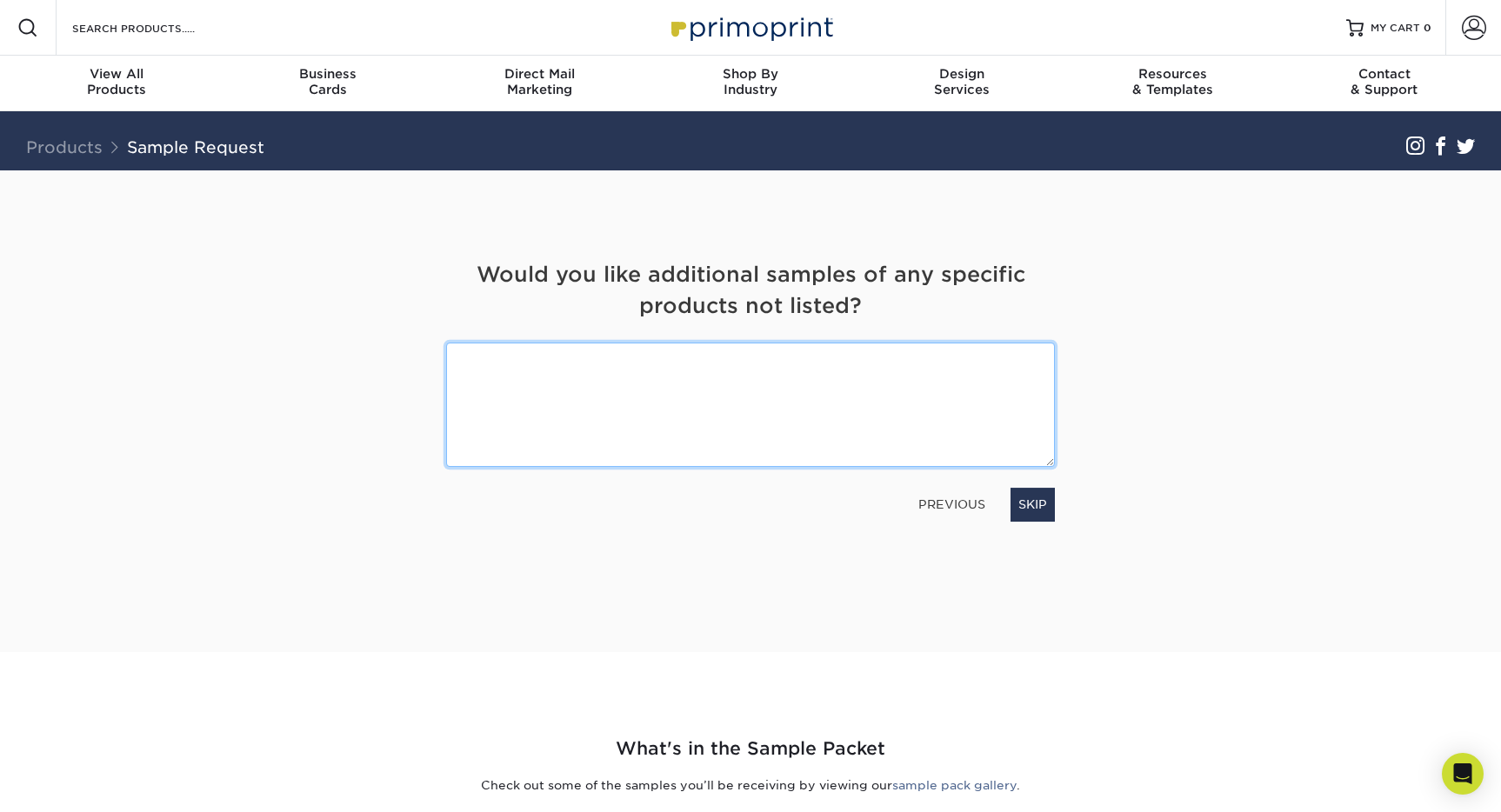
click at [843, 402] on textarea at bounding box center [751, 405] width 609 height 124
type textarea "I"
type textarea "W"
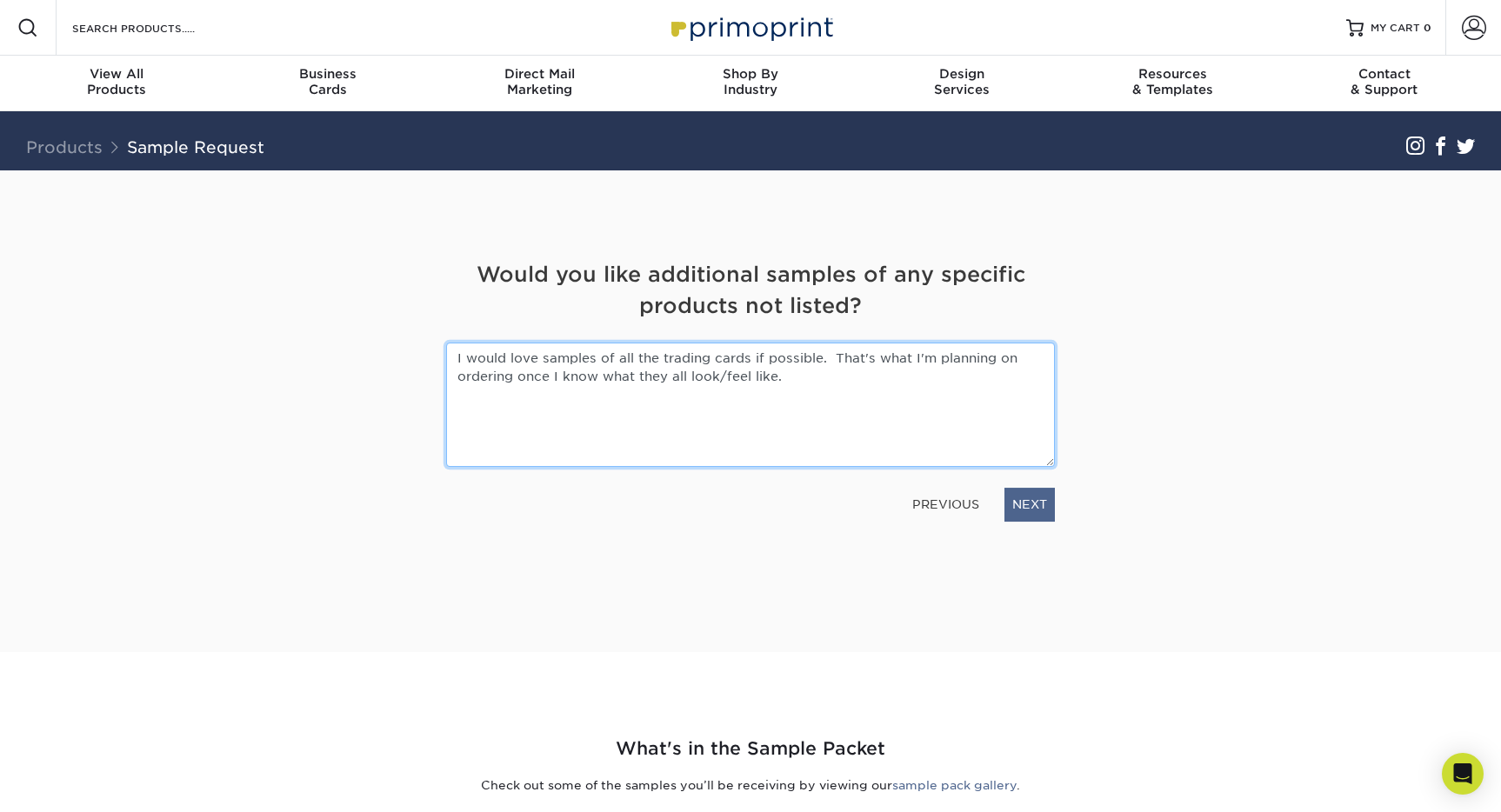
type textarea "I would love samples of all the trading cards if possible. That's what I'm plan…"
click at [1021, 509] on link "NEXT" at bounding box center [1030, 504] width 51 height 33
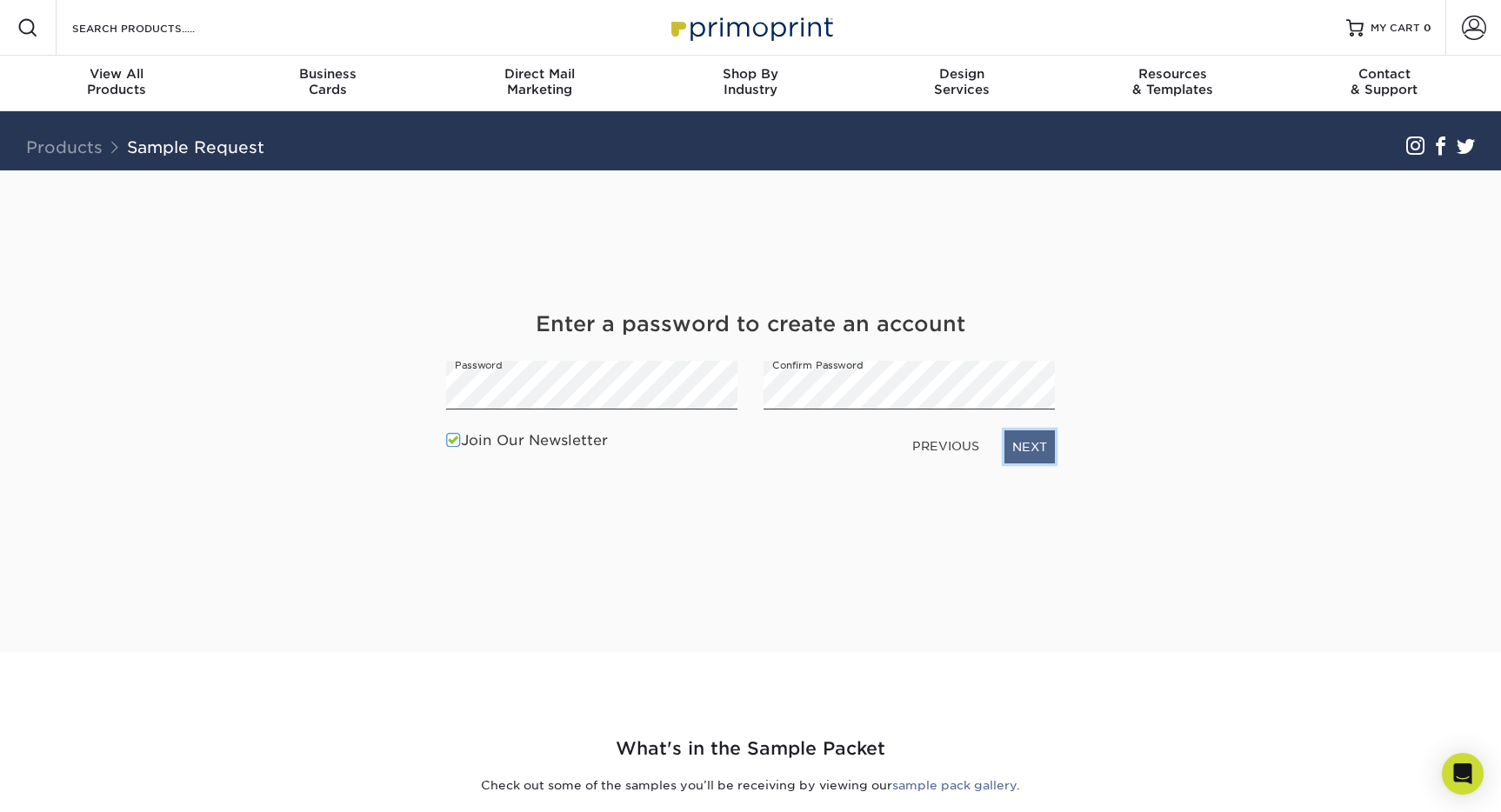
click at [1030, 447] on link "NEXT" at bounding box center [1030, 446] width 51 height 33
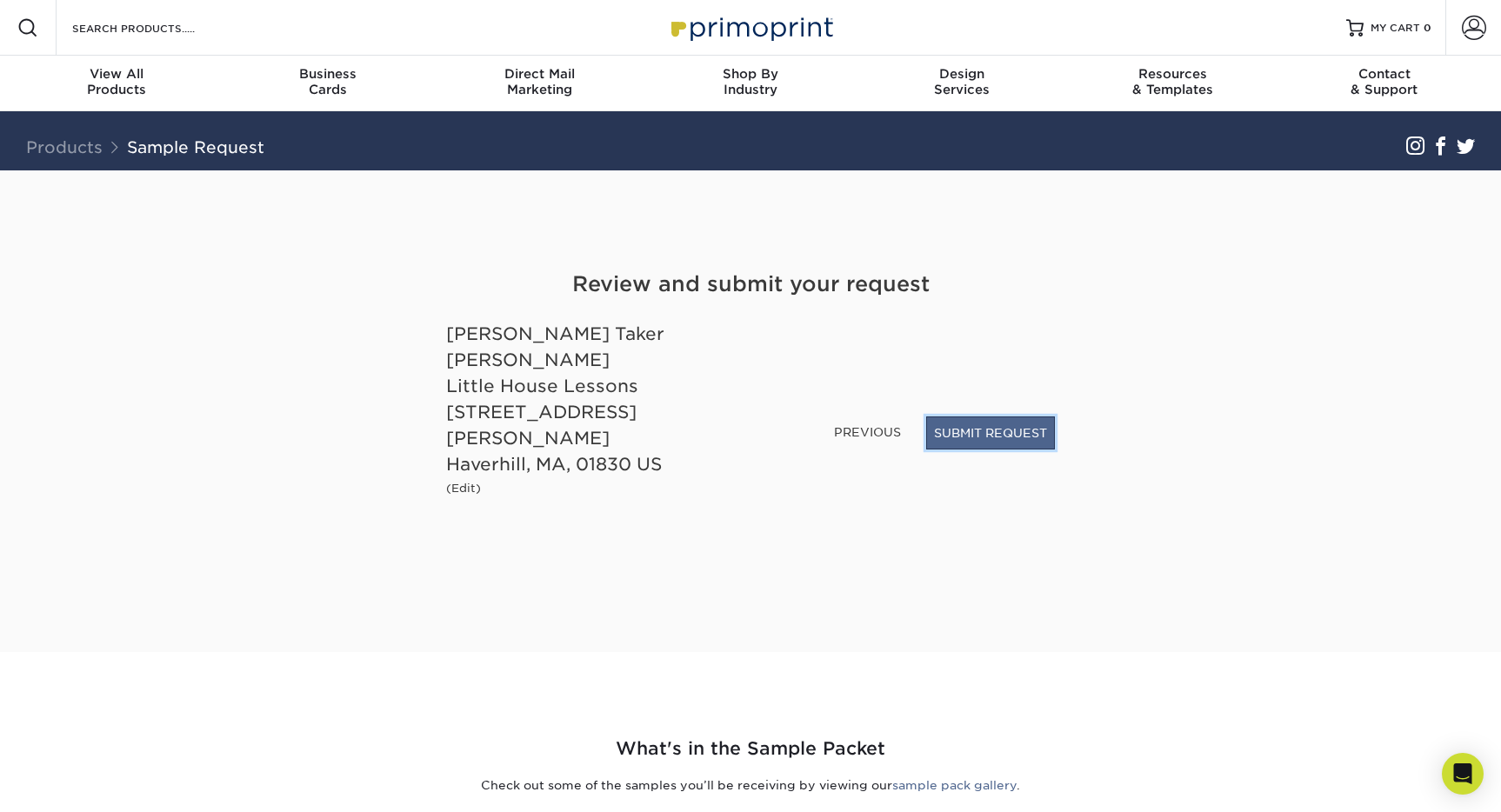
click at [1023, 449] on button "SUBMIT REQUEST" at bounding box center [990, 432] width 129 height 33
